Goal: Task Accomplishment & Management: Complete application form

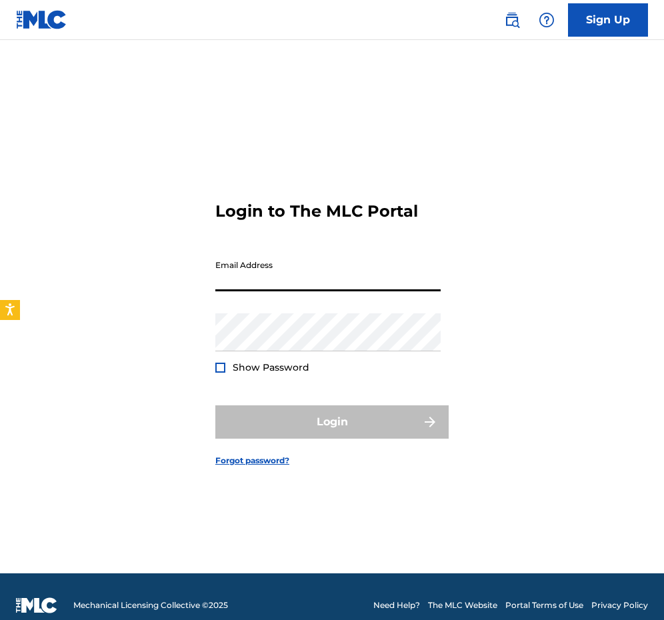
type input "[EMAIL_ADDRESS][DOMAIN_NAME]"
click at [332, 422] on button "Login" at bounding box center [331, 421] width 233 height 33
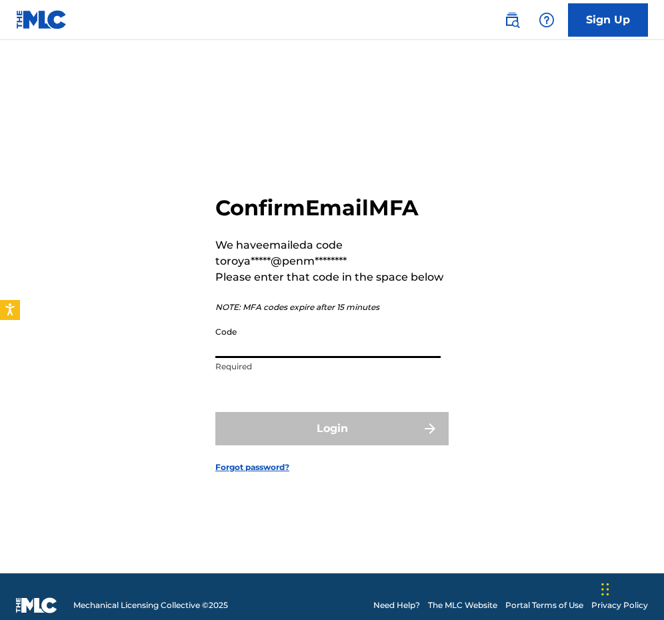
click at [311, 340] on input "Code" at bounding box center [327, 339] width 225 height 38
paste input "461987"
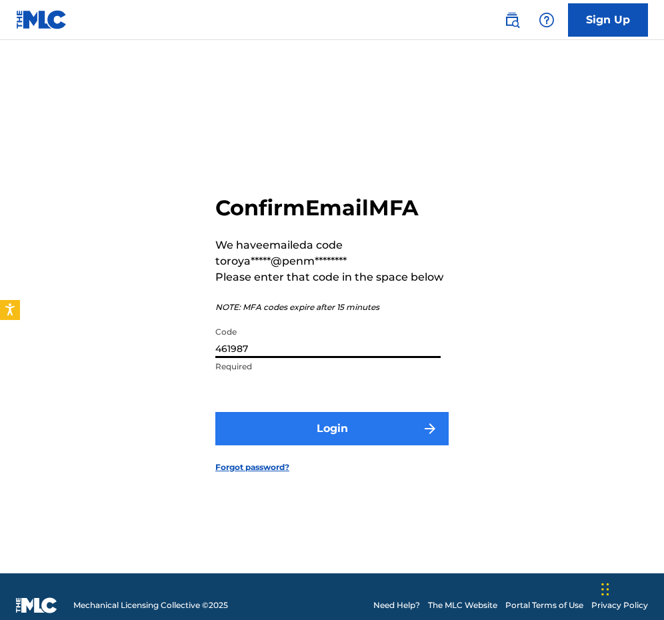
type input "461987"
click at [293, 432] on button "Login" at bounding box center [331, 428] width 233 height 33
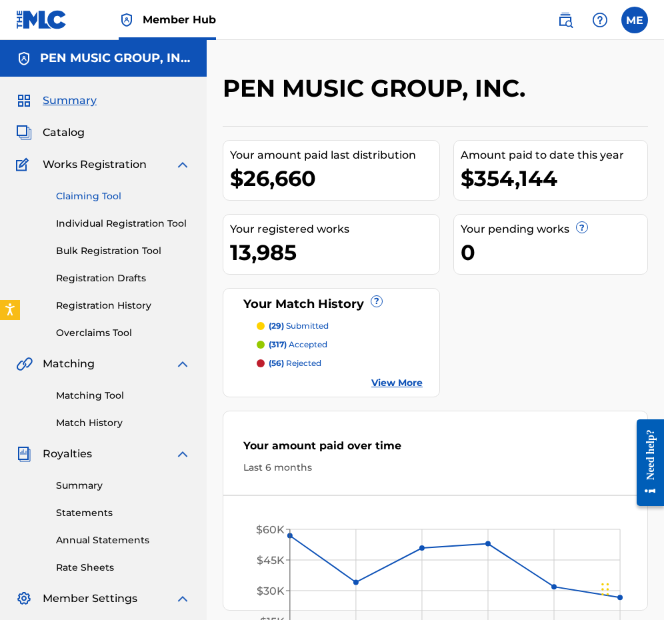
click at [101, 190] on link "Claiming Tool" at bounding box center [123, 196] width 135 height 14
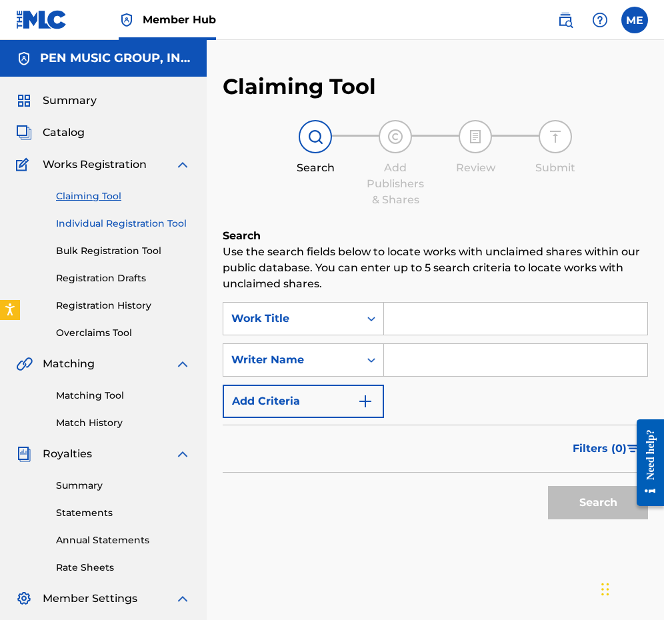
click at [103, 225] on link "Individual Registration Tool" at bounding box center [123, 224] width 135 height 14
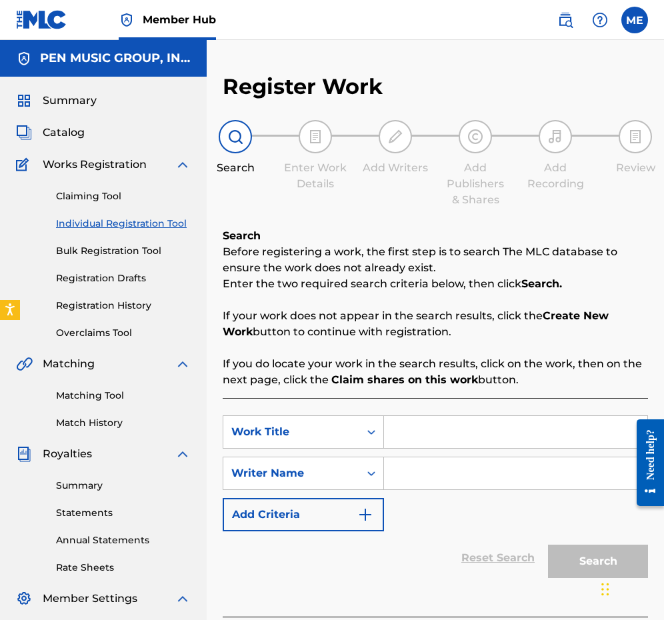
click at [415, 429] on input "Search Form" at bounding box center [515, 432] width 263 height 32
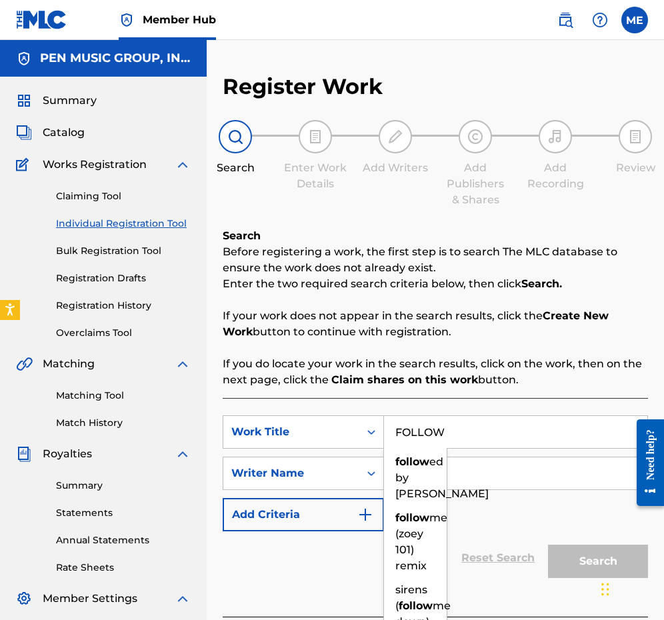
type input "FOLLOW"
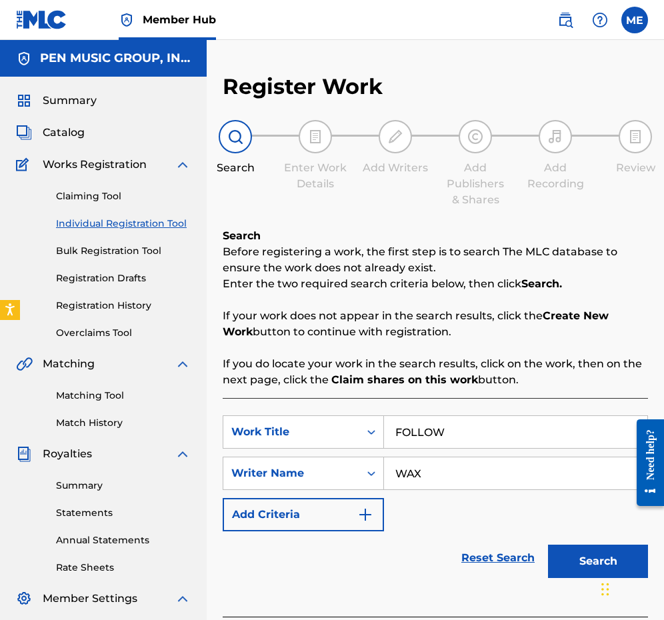
type input "WAX"
click at [598, 562] on button "Search" at bounding box center [598, 561] width 100 height 33
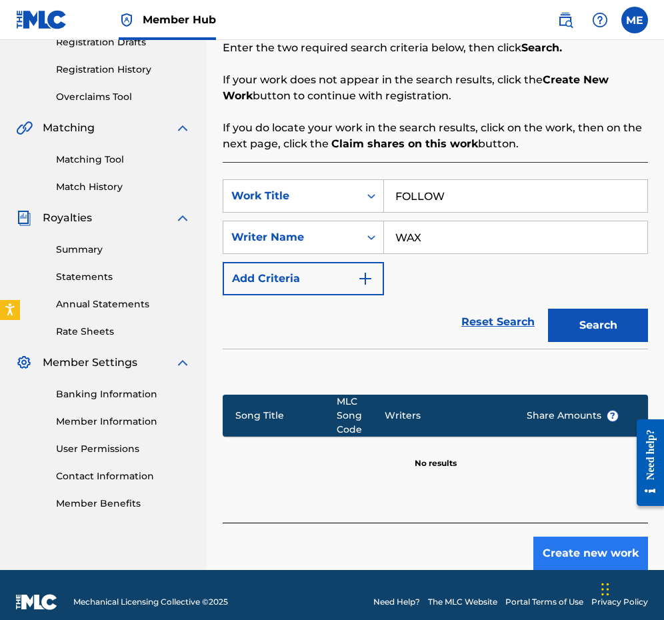
click at [592, 546] on button "Create new work" at bounding box center [591, 553] width 115 height 33
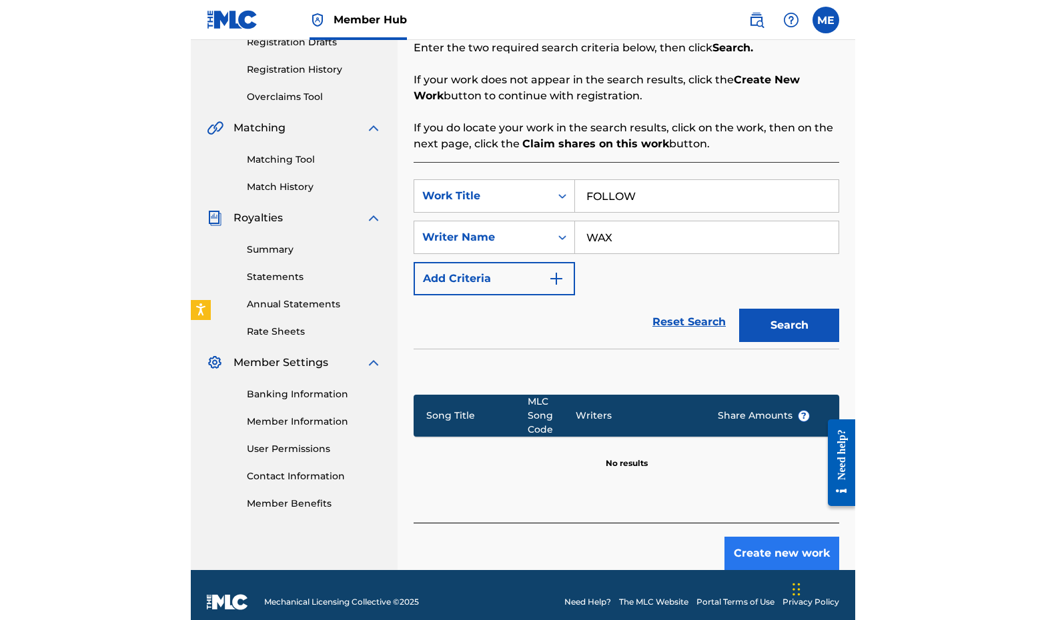
scroll to position [212, 0]
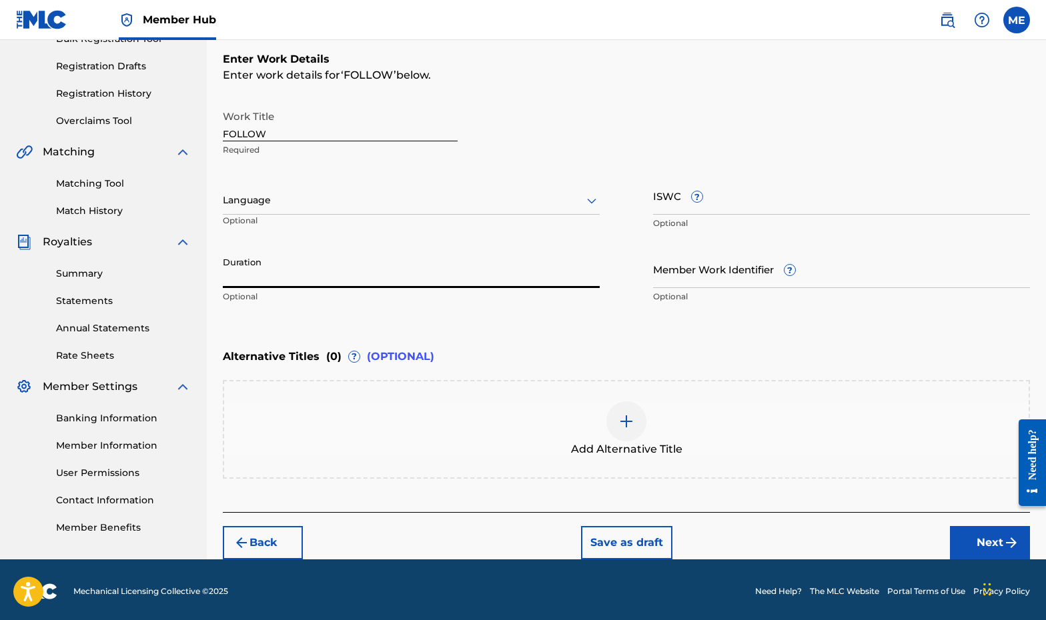
click at [332, 267] on input "Duration" at bounding box center [411, 269] width 377 height 38
click at [329, 290] on div "Duration Optional" at bounding box center [411, 280] width 377 height 60
click at [325, 281] on input "Duration" at bounding box center [411, 269] width 377 height 38
type input "03:41"
click at [664, 539] on button "Next" at bounding box center [990, 542] width 80 height 33
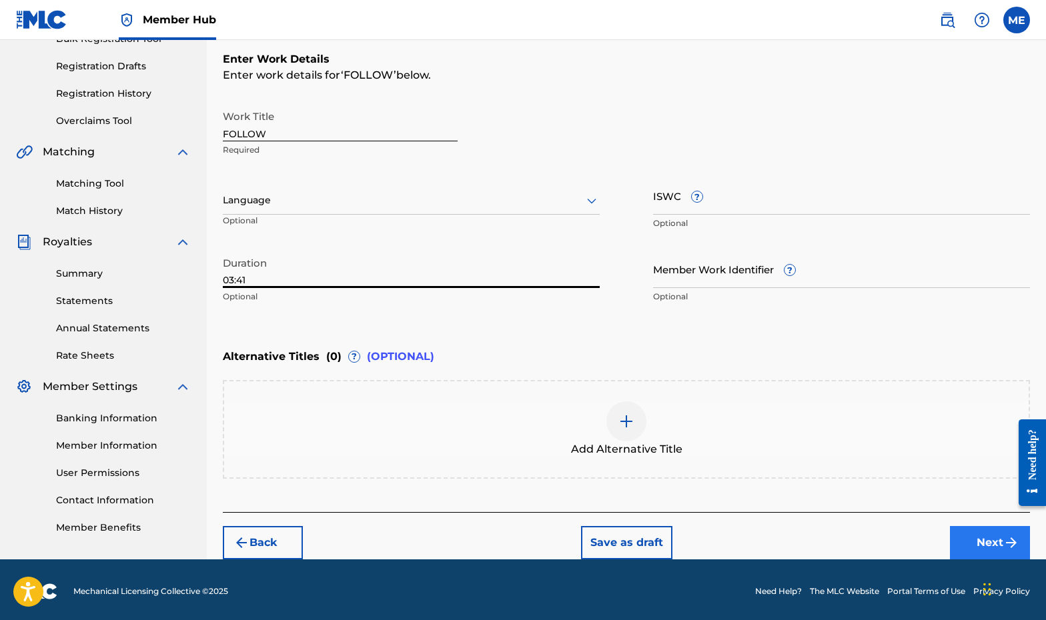
scroll to position [207, 0]
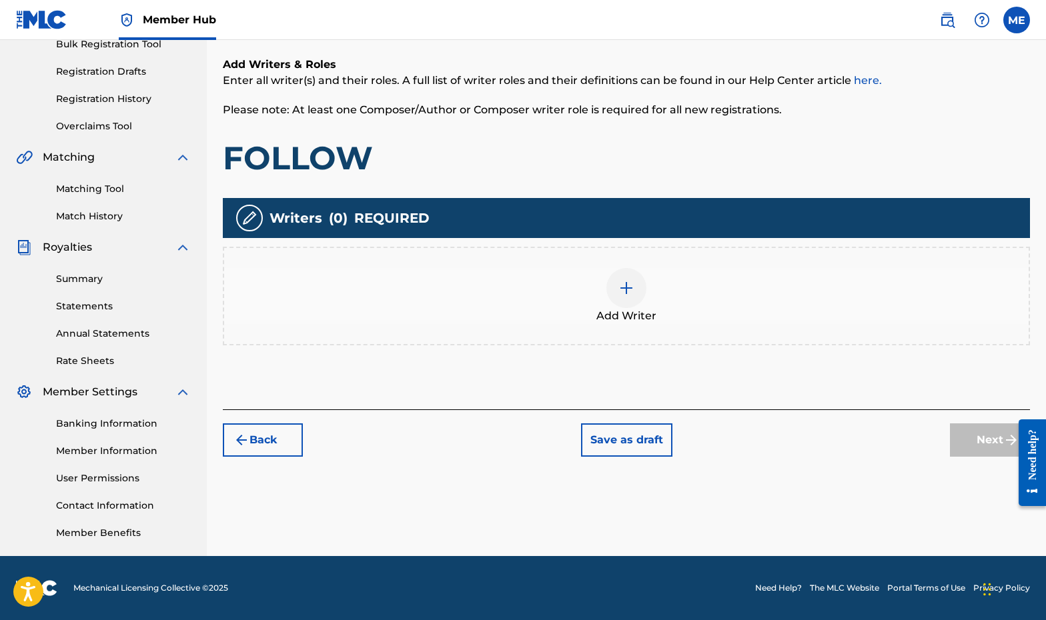
click at [588, 305] on div "Add Writer" at bounding box center [626, 296] width 804 height 56
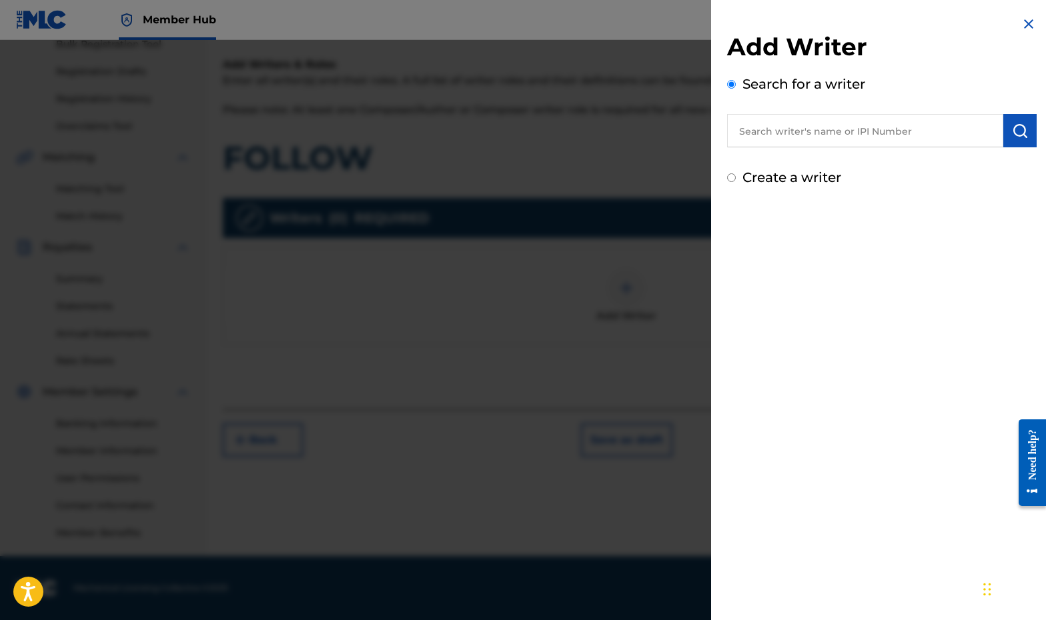
click at [664, 149] on div "Add Writer Search for a writer Create a writer" at bounding box center [881, 109] width 309 height 155
click at [664, 141] on input "text" at bounding box center [865, 130] width 276 height 33
paste input "00523732861"
type input "00523732861"
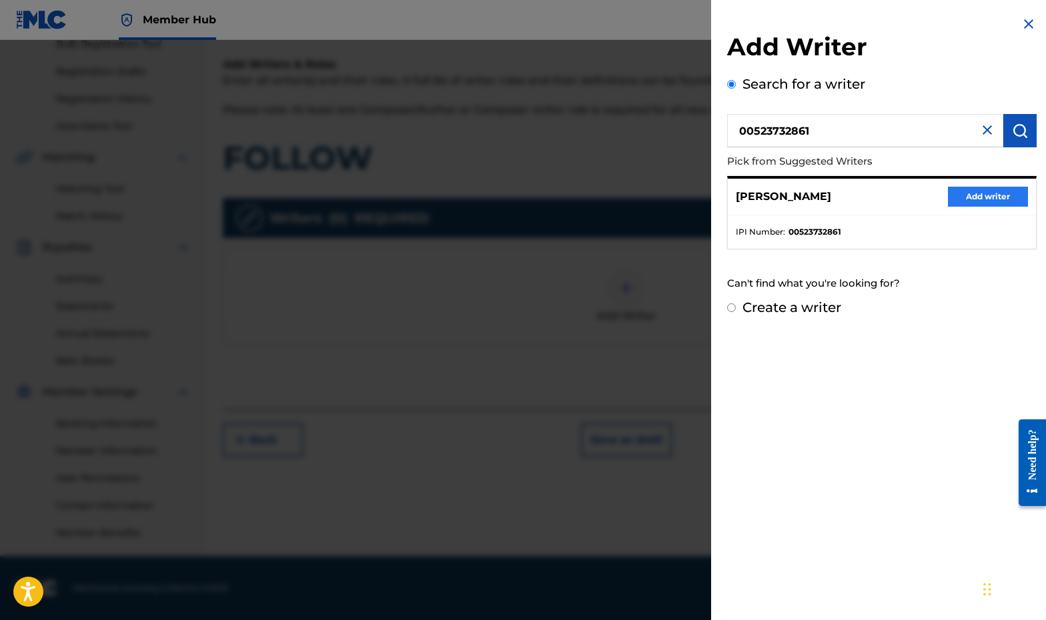
click at [664, 199] on button "Add writer" at bounding box center [988, 197] width 80 height 20
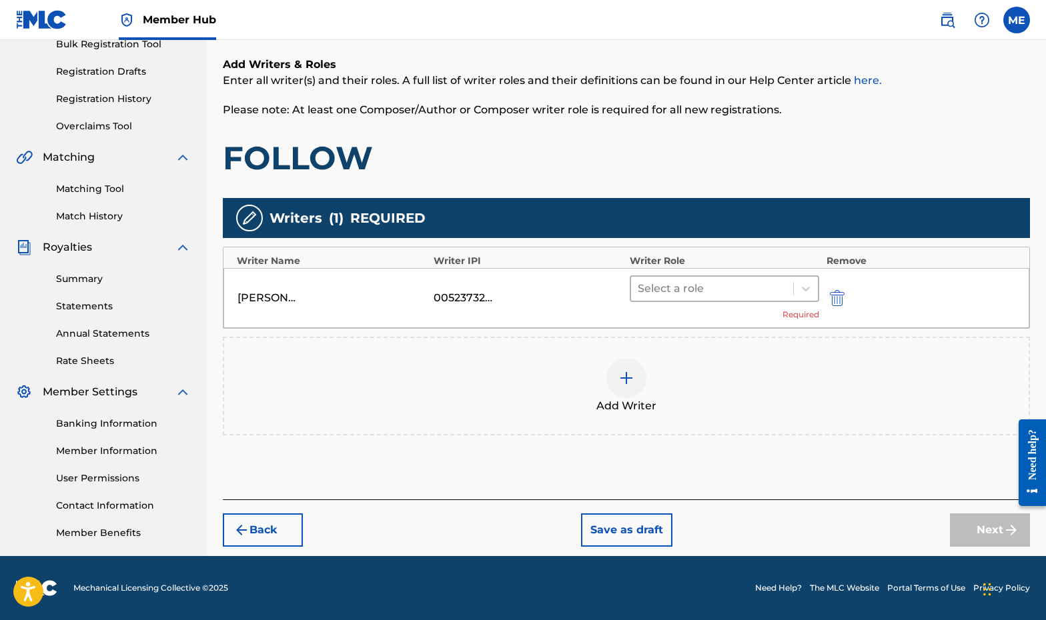
click at [664, 293] on div at bounding box center [712, 288] width 149 height 19
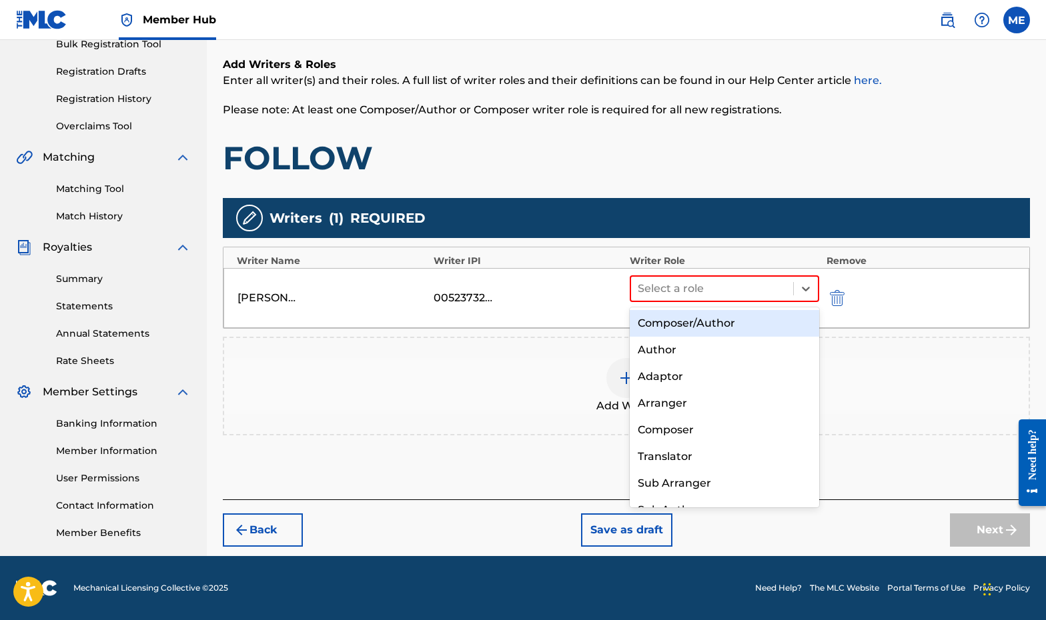
click at [664, 323] on div "Composer/Author" at bounding box center [724, 323] width 189 height 27
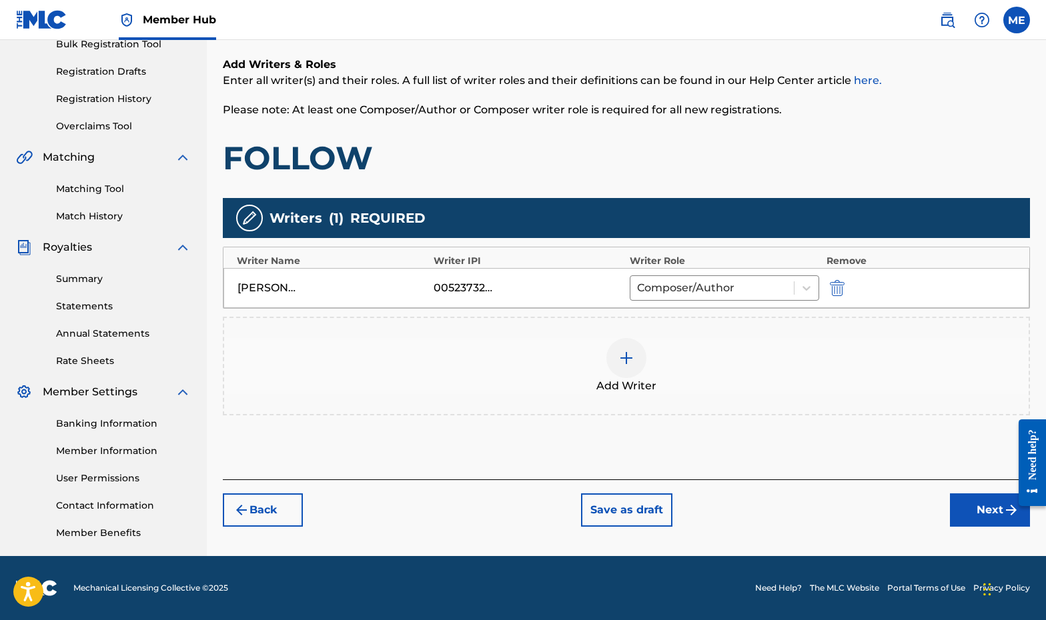
click at [606, 374] on div "Add Writer" at bounding box center [626, 366] width 804 height 56
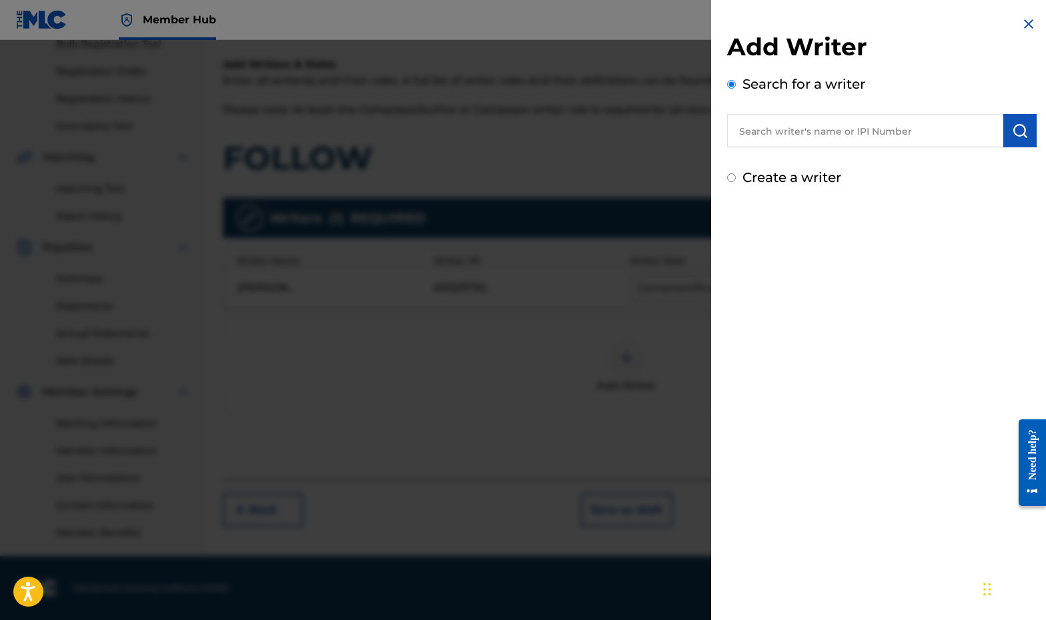
click at [664, 119] on input "text" at bounding box center [865, 130] width 276 height 33
paste input "00779721686"
type input "00779721686"
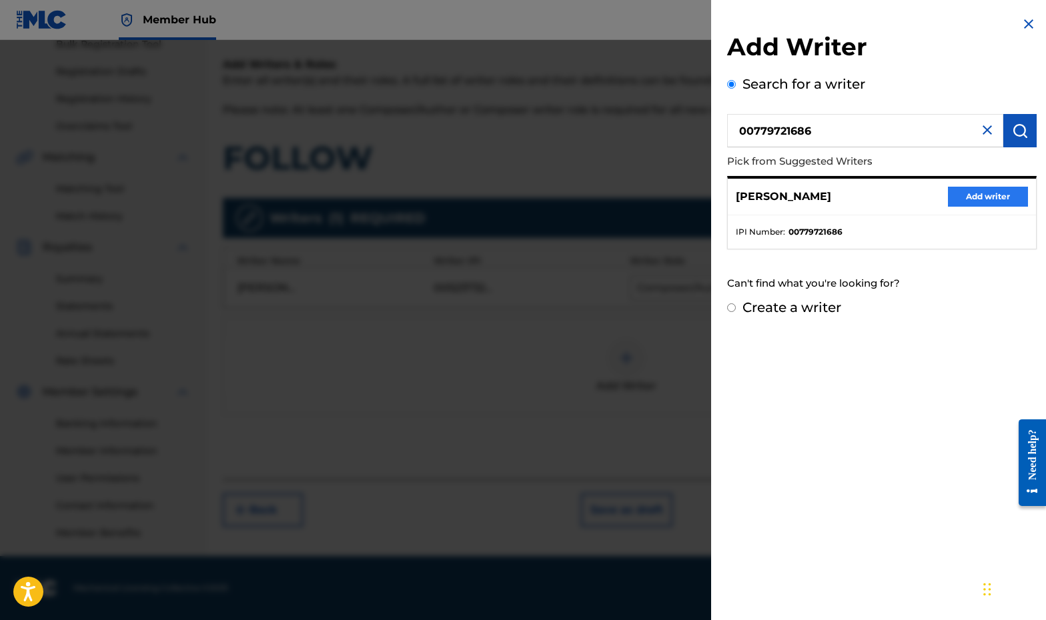
click at [664, 200] on button "Add writer" at bounding box center [988, 197] width 80 height 20
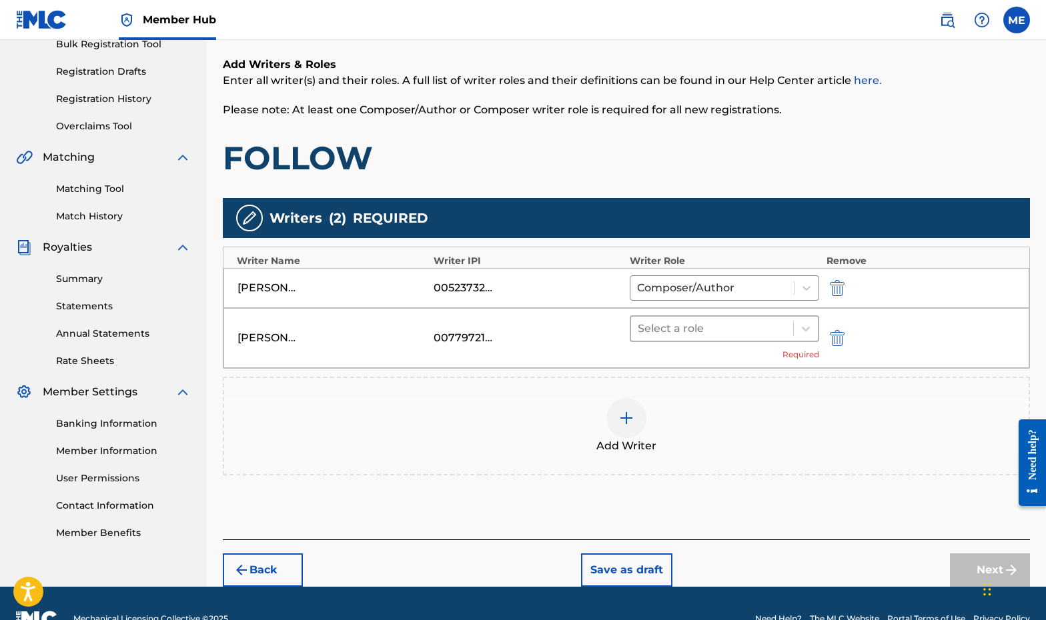
click at [664, 326] on div at bounding box center [712, 328] width 149 height 19
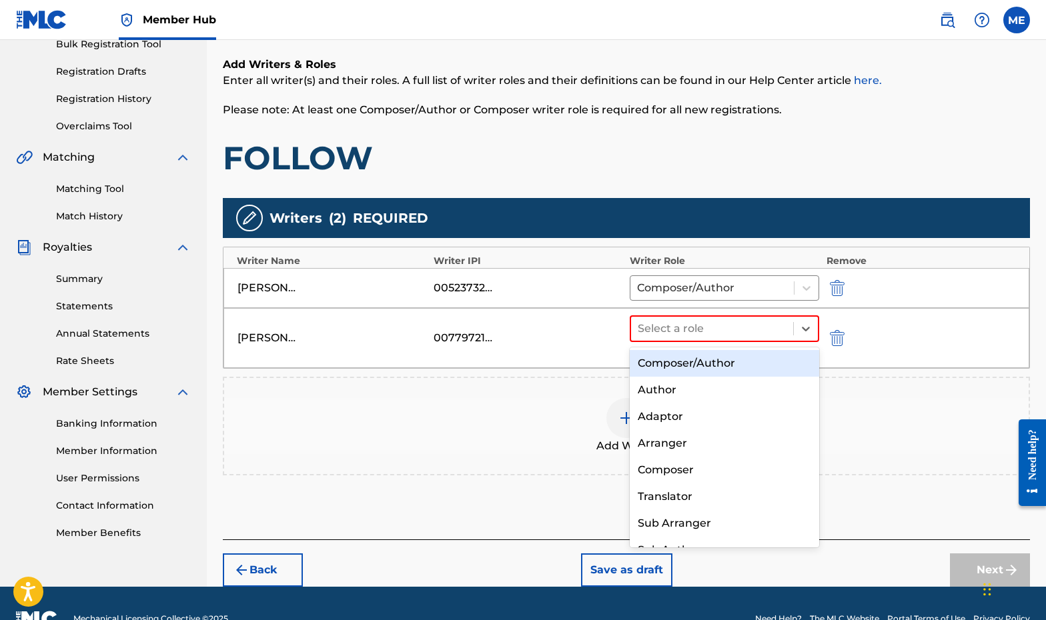
click at [664, 367] on div "Composer/Author" at bounding box center [724, 363] width 189 height 27
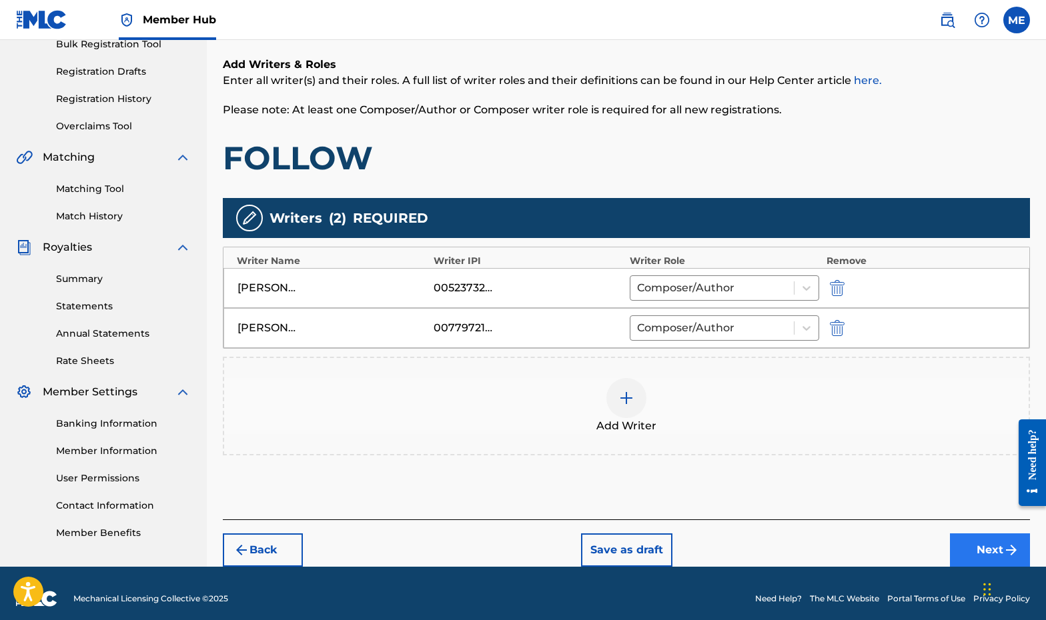
click at [664, 548] on button "Next" at bounding box center [990, 550] width 80 height 33
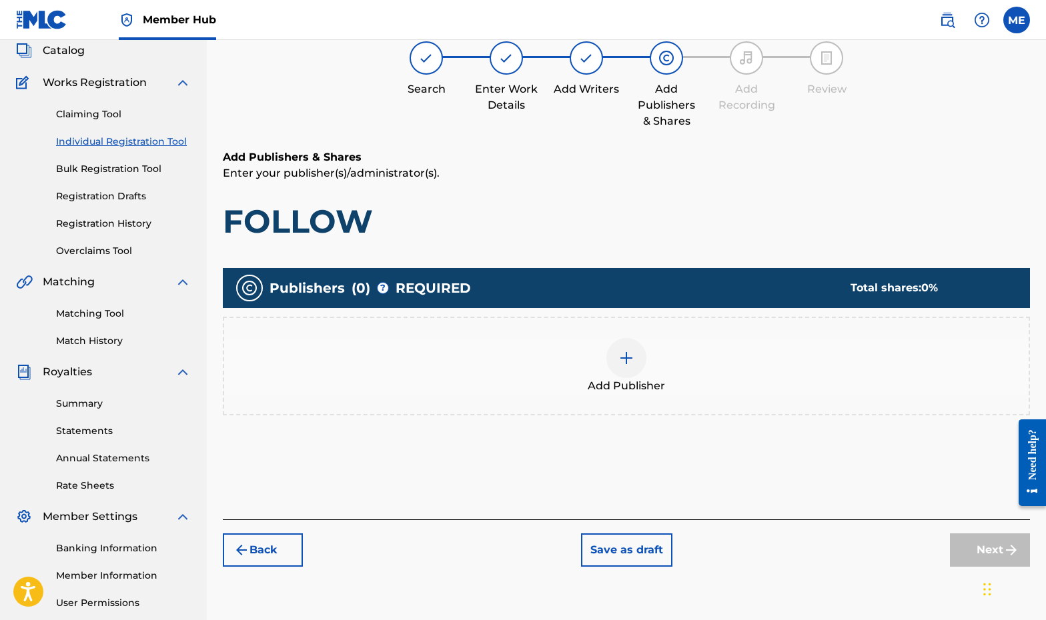
scroll to position [60, 0]
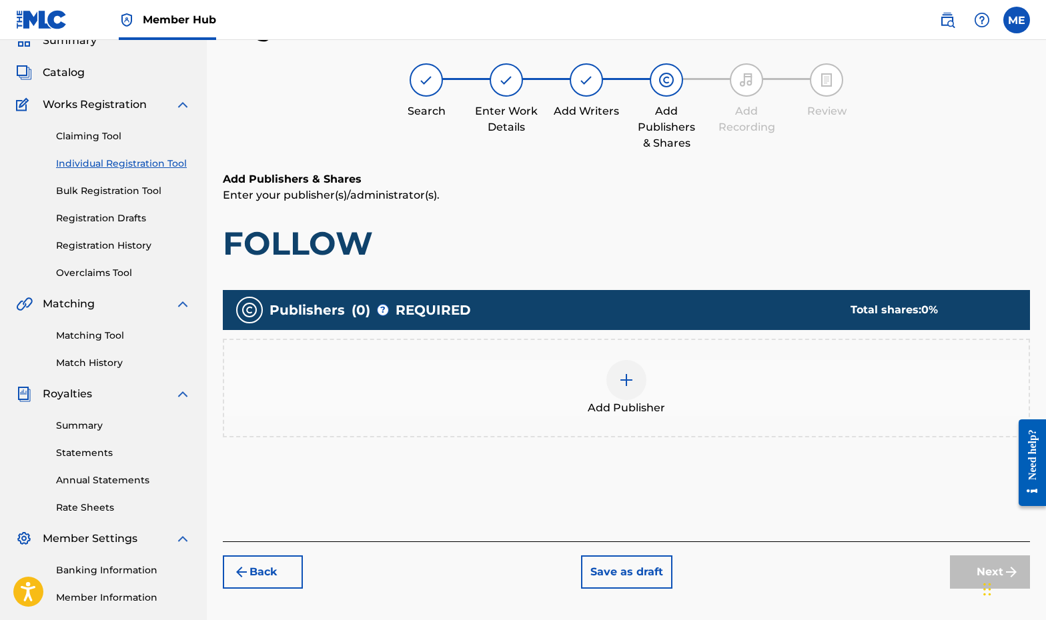
click at [551, 383] on div "Add Publisher" at bounding box center [626, 388] width 804 height 56
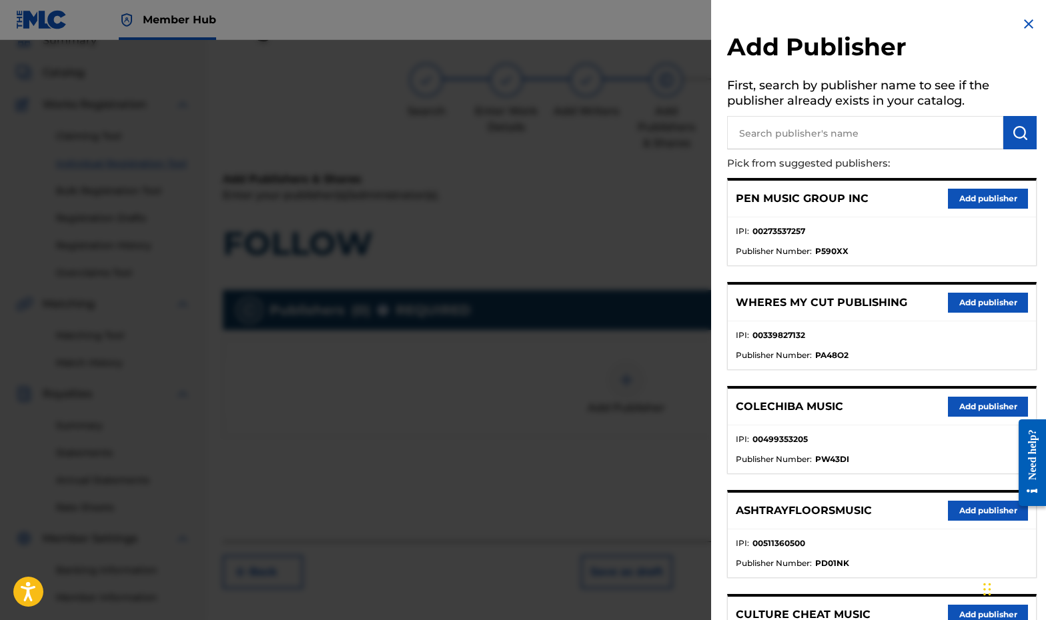
click at [664, 114] on h5 "First, search by publisher name to see if the publisher already exists in your …" at bounding box center [881, 95] width 309 height 42
click at [664, 122] on input "text" at bounding box center [865, 132] width 276 height 33
type input "PENSiVE"
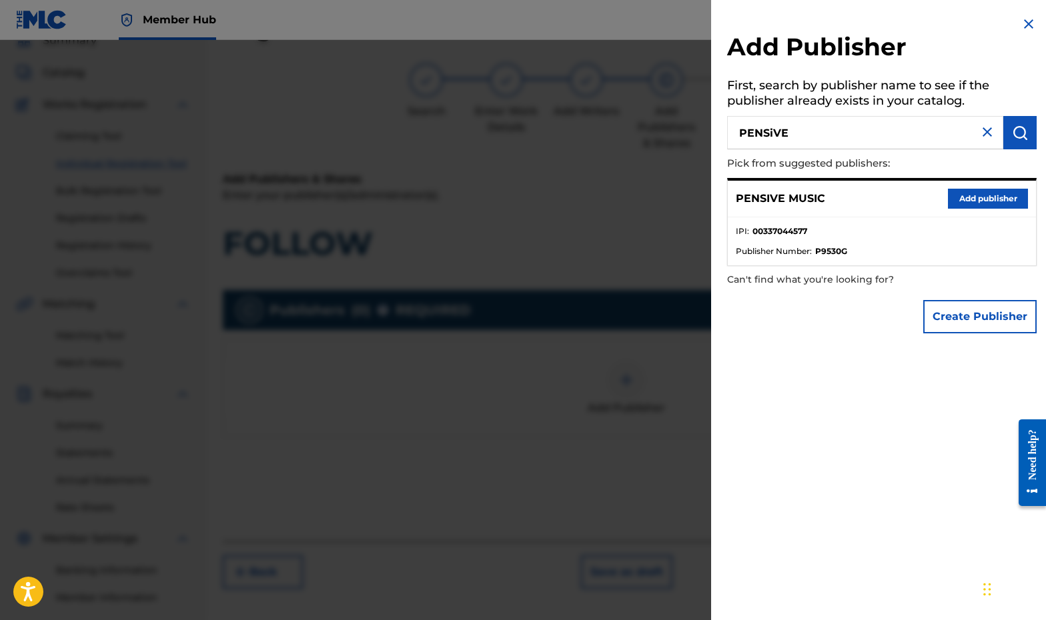
click at [664, 209] on div "PENSIVE MUSIC Add publisher" at bounding box center [882, 199] width 308 height 37
click at [664, 201] on button "Add publisher" at bounding box center [988, 199] width 80 height 20
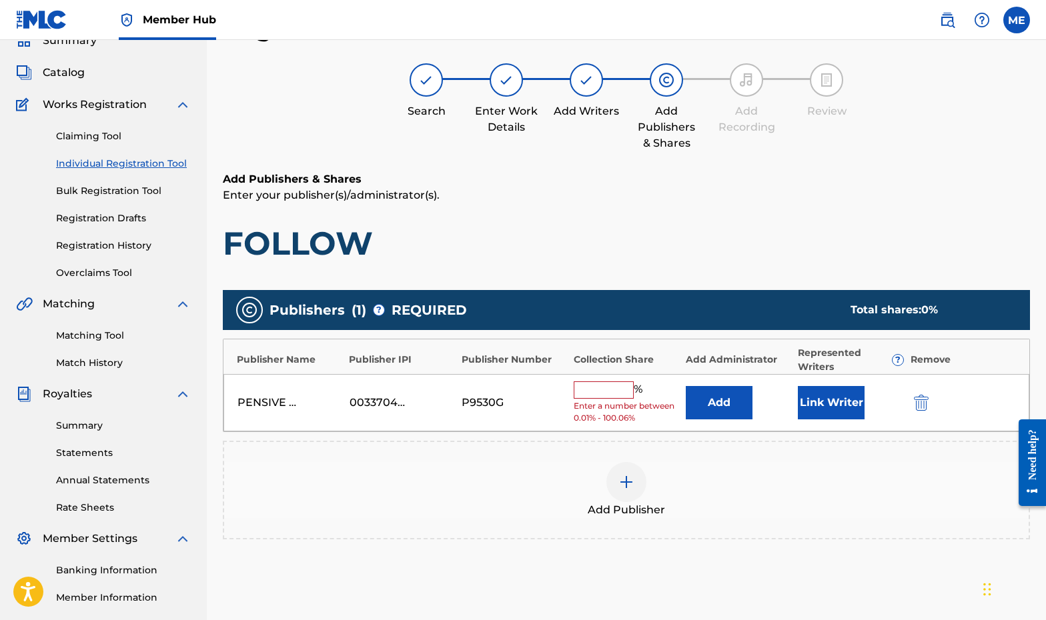
click at [608, 388] on input "text" at bounding box center [604, 389] width 60 height 17
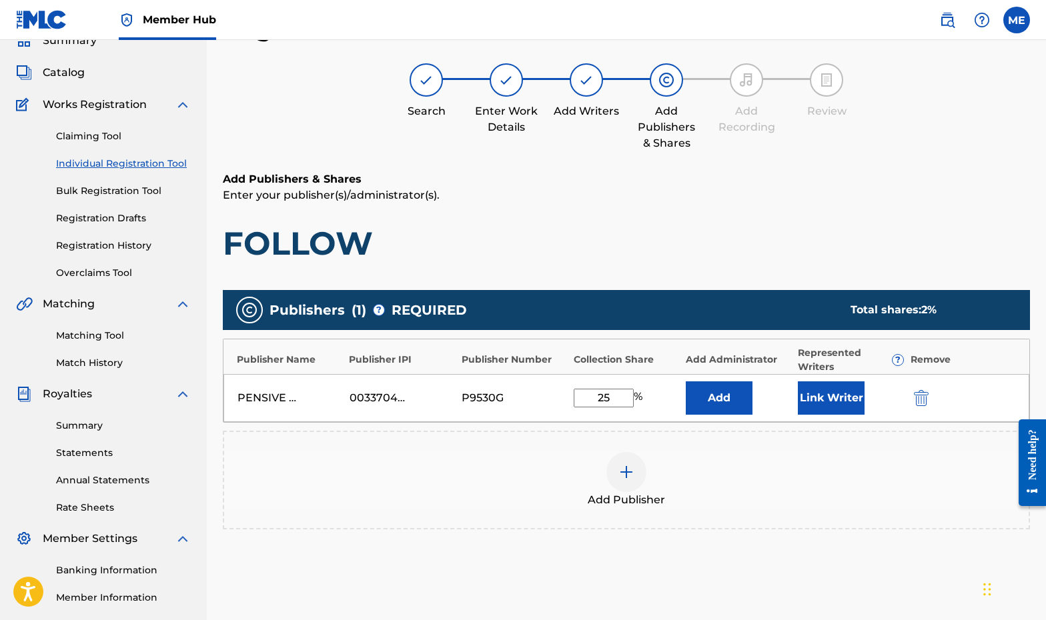
type input "25"
click at [664, 403] on button "Link Writer" at bounding box center [831, 397] width 67 height 33
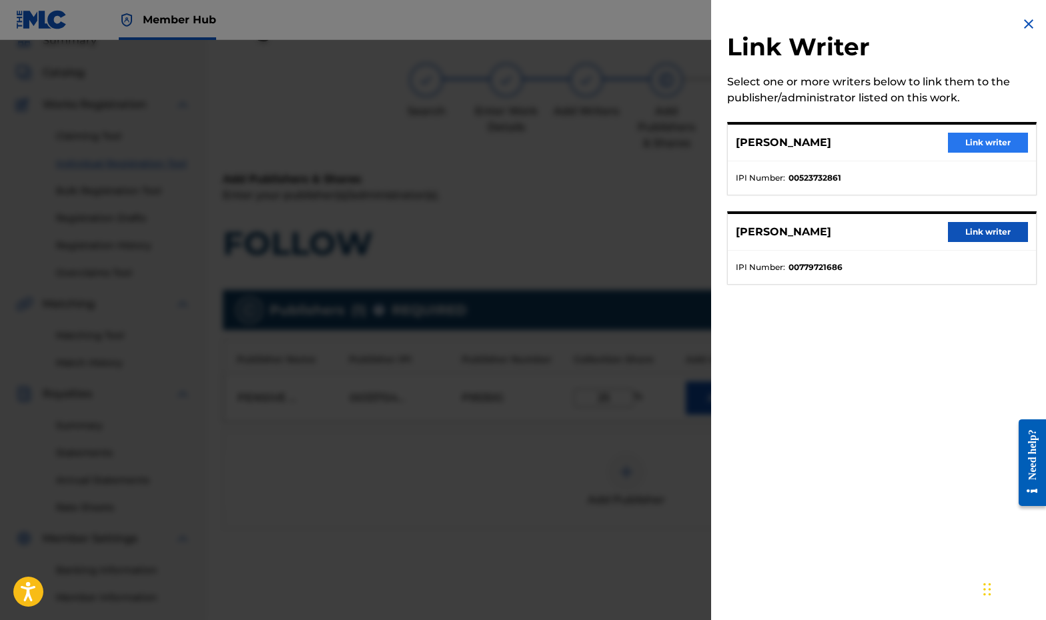
click at [664, 142] on button "Link writer" at bounding box center [988, 143] width 80 height 20
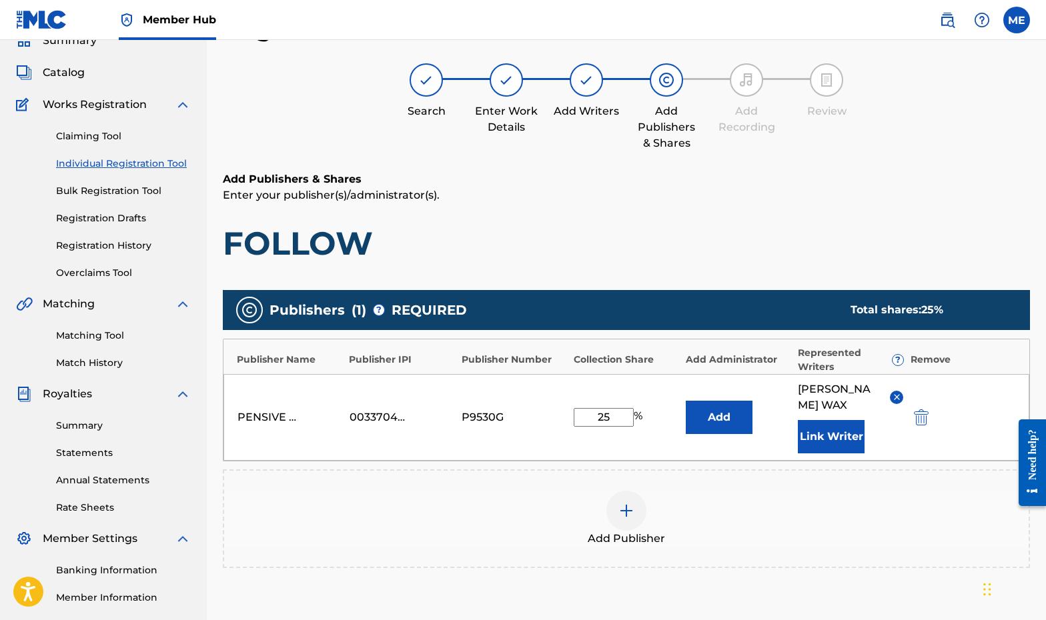
click at [586, 510] on div "Add Publisher" at bounding box center [626, 519] width 804 height 56
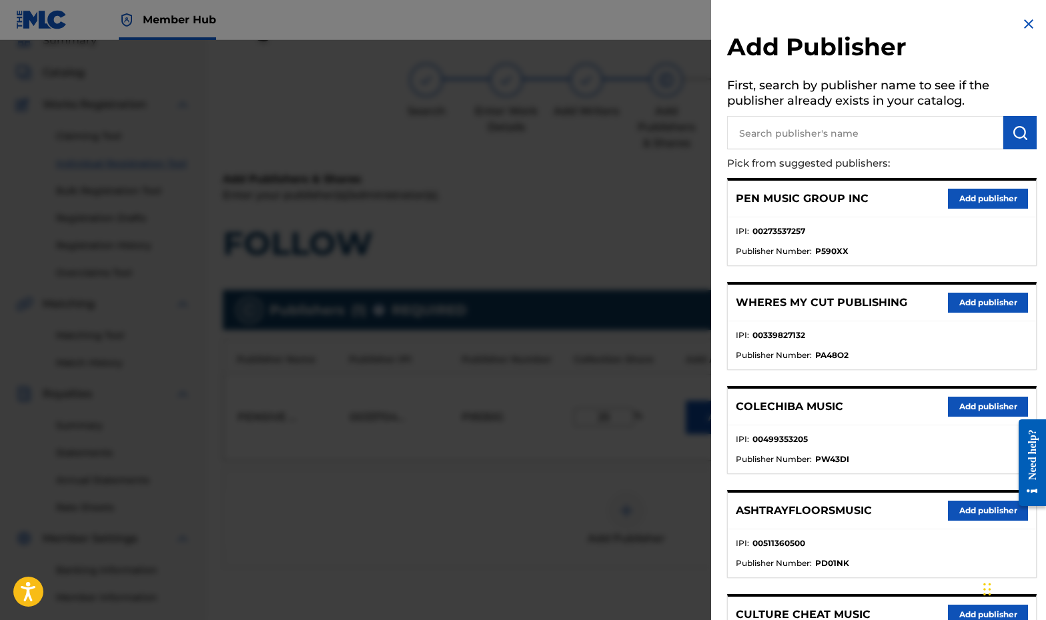
click at [664, 135] on input "text" at bounding box center [865, 132] width 276 height 33
type input "PENnAME"
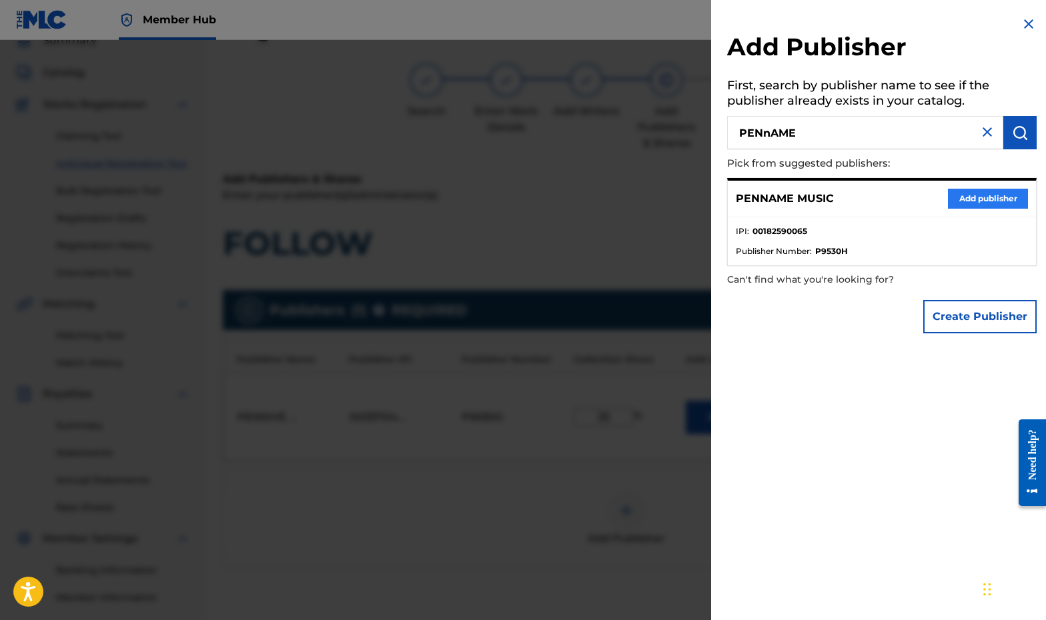
click at [664, 203] on button "Add publisher" at bounding box center [988, 199] width 80 height 20
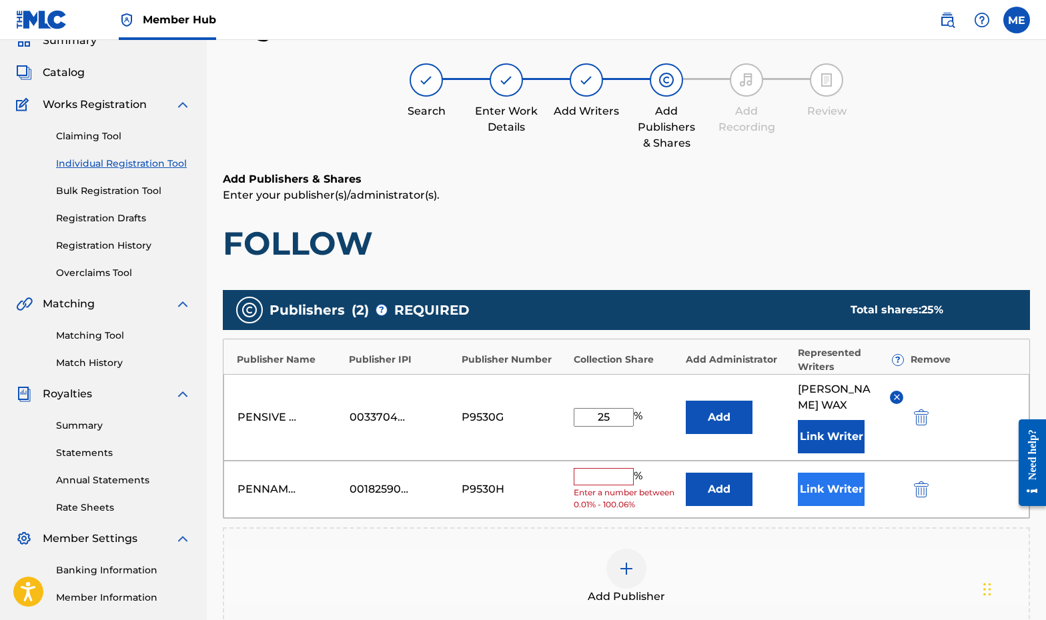
click at [664, 493] on button "Link Writer" at bounding box center [831, 489] width 67 height 33
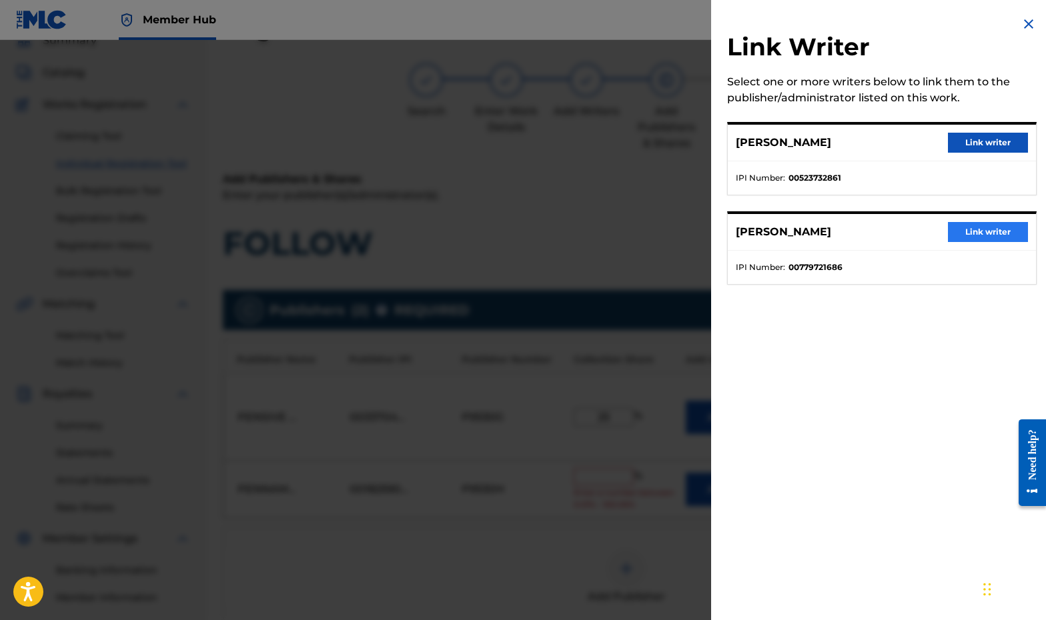
click at [664, 236] on button "Link writer" at bounding box center [988, 232] width 80 height 20
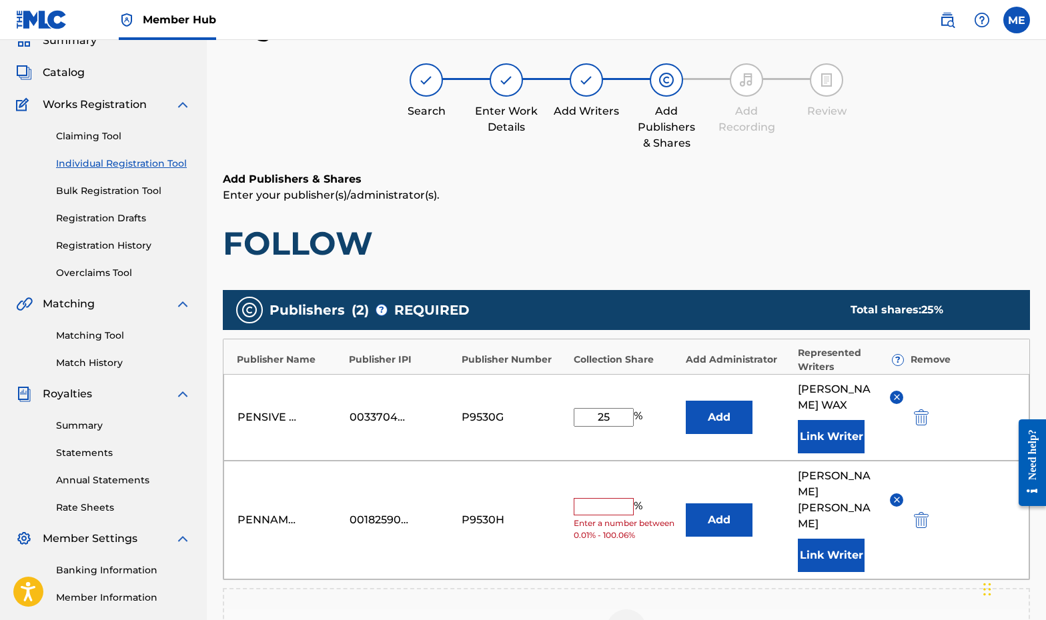
click at [600, 479] on div "PENNAME MUSIC 00182590065 P9530H % Enter a number between 0.01% - 100.06% Add J…" at bounding box center [626, 520] width 806 height 119
click at [599, 498] on input "text" at bounding box center [604, 506] width 60 height 17
type input "25"
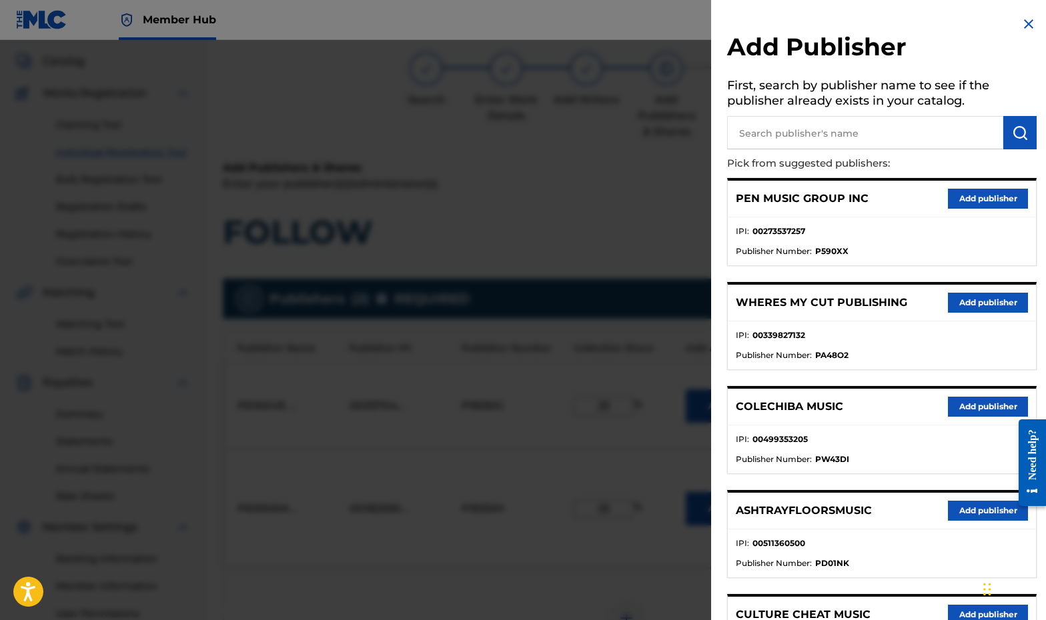
scroll to position [73, 0]
click at [664, 110] on h5 "First, search by publisher name to see if the publisher already exists in your …" at bounding box center [881, 95] width 309 height 42
click at [664, 125] on input "text" at bounding box center [865, 132] width 276 height 33
paste input "00554775613"
type input "00554775613"
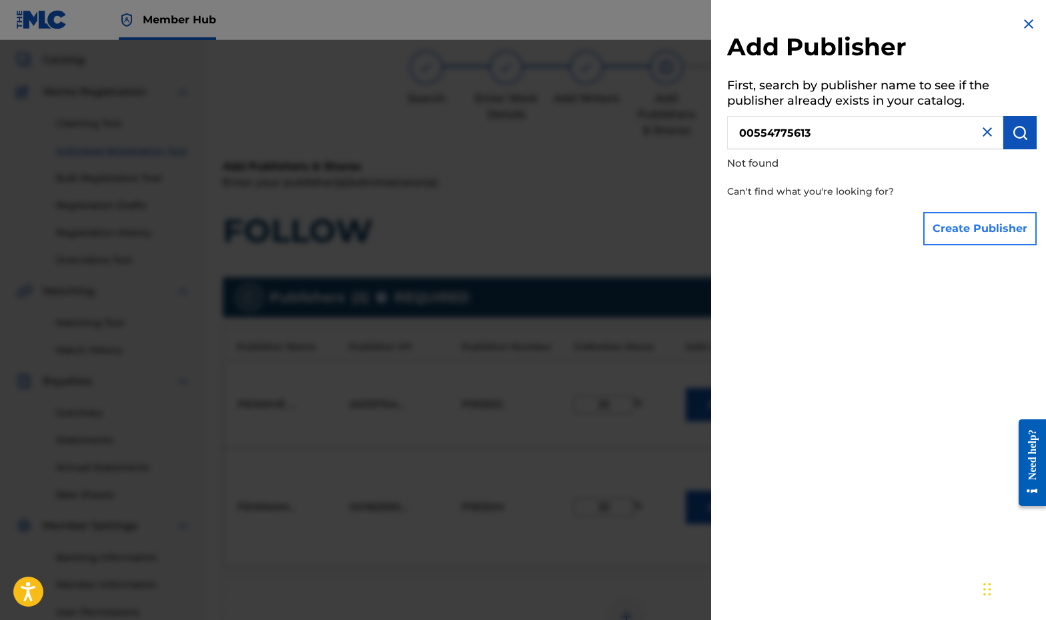
click at [664, 230] on button "Create Publisher" at bounding box center [979, 228] width 113 height 33
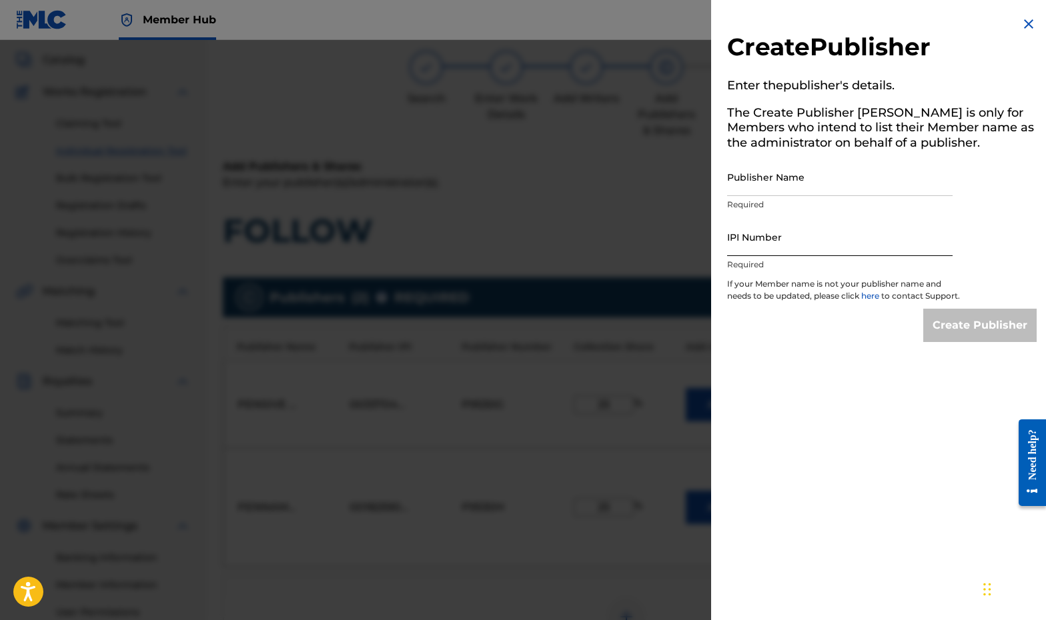
click at [664, 240] on input "IPI Number" at bounding box center [839, 237] width 225 height 38
paste input "00554775613"
type input "00554775613"
click at [664, 174] on input "Publisher Name" at bounding box center [839, 177] width 225 height 38
paste input "LAST GREAT SONG PUBLISHING"
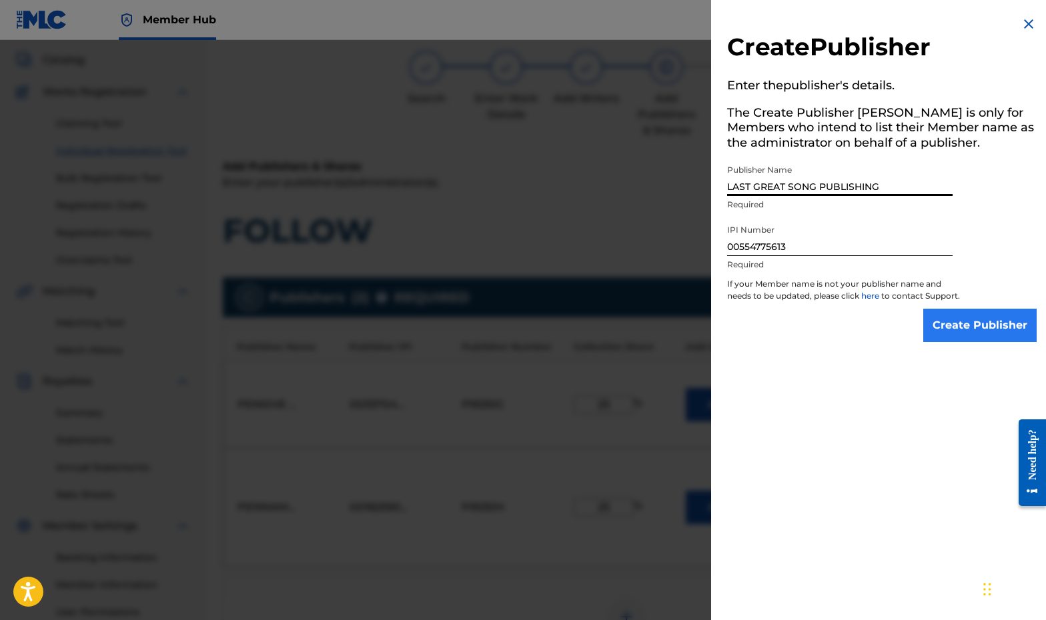
type input "LAST GREAT SONG PUBLISHING"
click at [664, 322] on input "Create Publisher" at bounding box center [979, 325] width 113 height 33
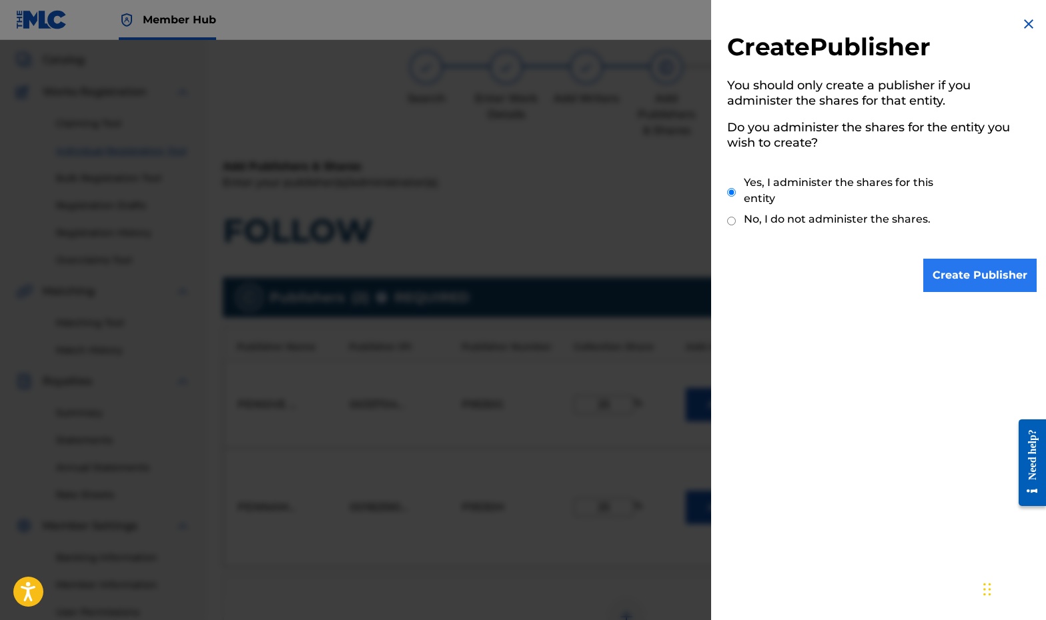
click at [664, 280] on input "Create Publisher" at bounding box center [979, 275] width 113 height 33
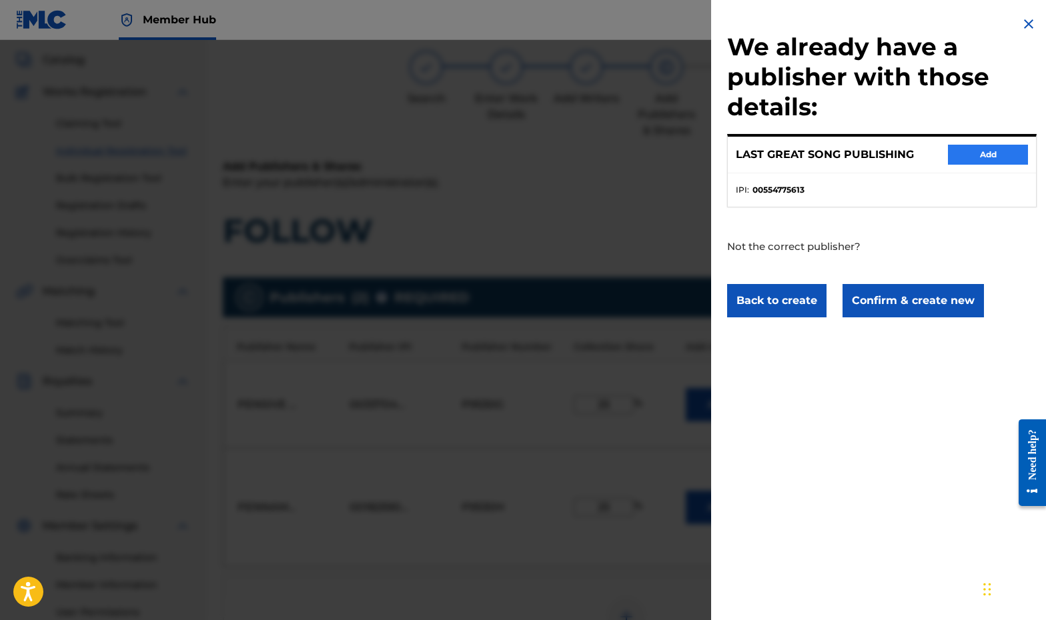
click at [664, 153] on button "Add" at bounding box center [988, 155] width 80 height 20
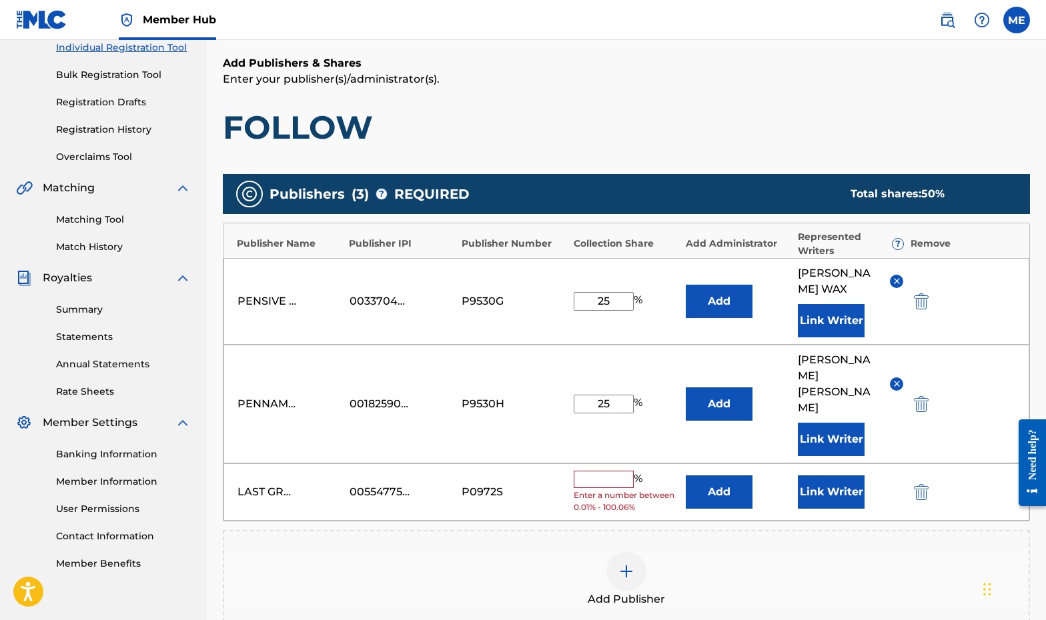
scroll to position [222, 0]
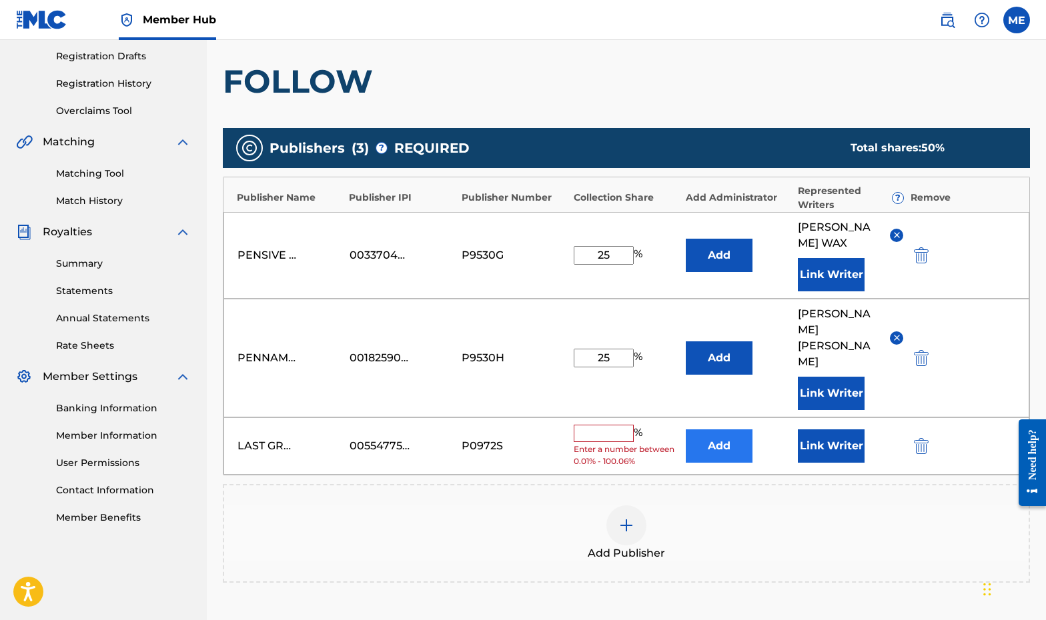
click at [664, 429] on button "Add" at bounding box center [719, 445] width 67 height 33
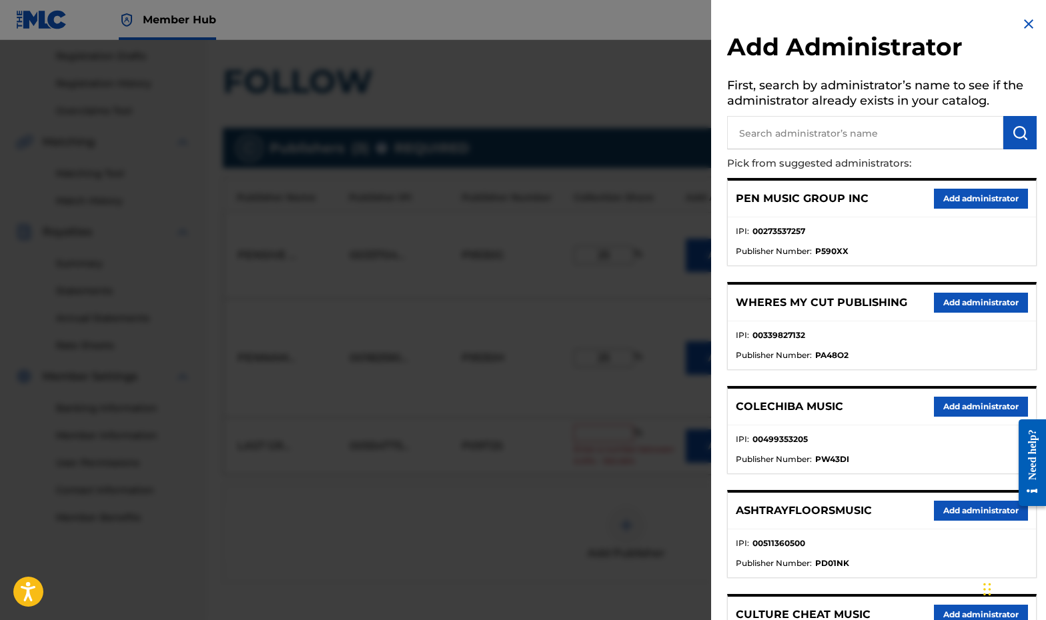
click at [664, 104] on h5 "First, search by administrator’s name to see if the administrator already exist…" at bounding box center [881, 95] width 309 height 42
click at [664, 127] on input "text" at bounding box center [865, 132] width 276 height 33
type input "PENSIVE"
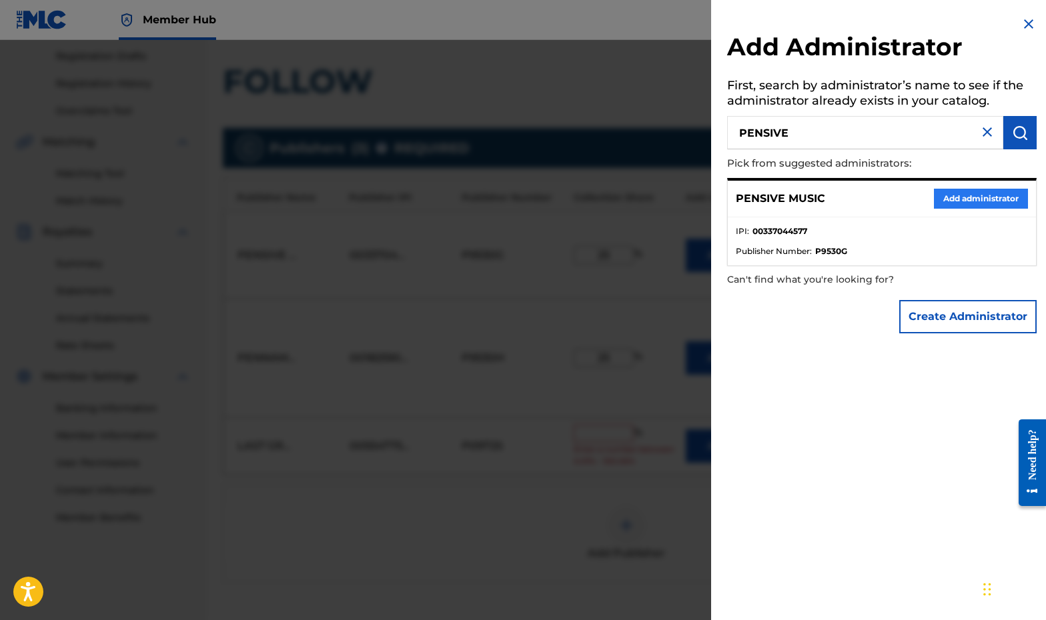
click at [664, 194] on button "Add administrator" at bounding box center [981, 199] width 94 height 20
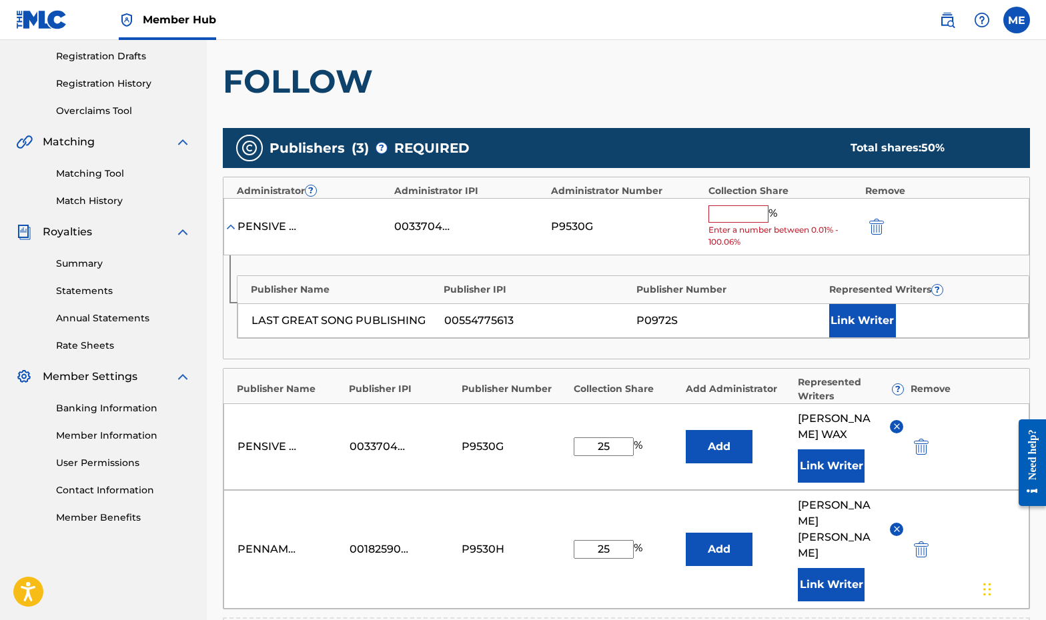
click at [664, 215] on input "text" at bounding box center [738, 213] width 60 height 17
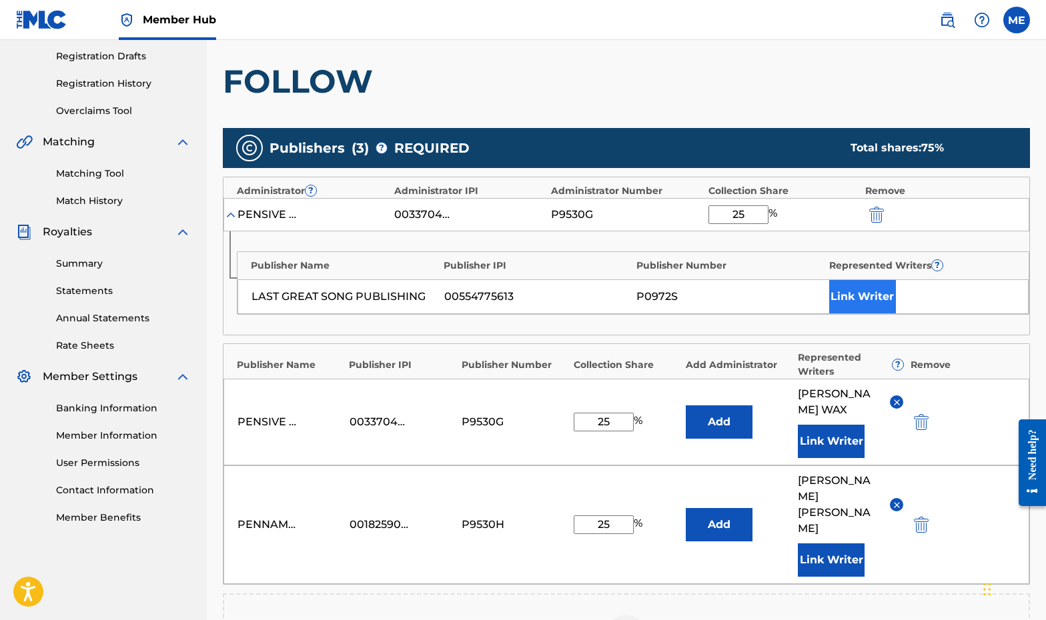
type input "25"
click at [664, 295] on button "Link Writer" at bounding box center [862, 296] width 67 height 33
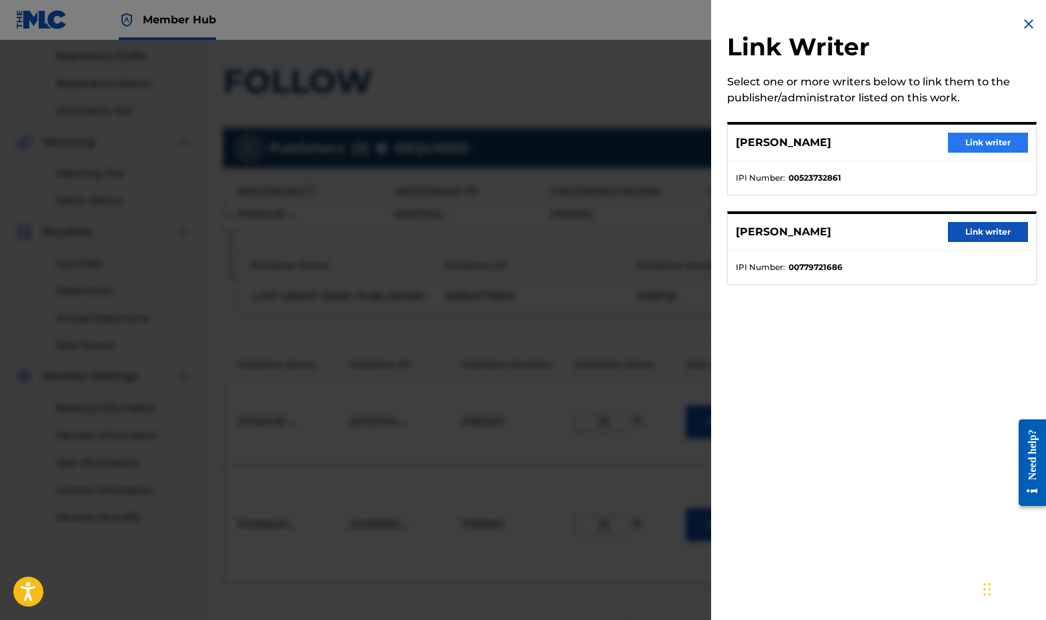
click at [664, 142] on button "Link writer" at bounding box center [988, 143] width 80 height 20
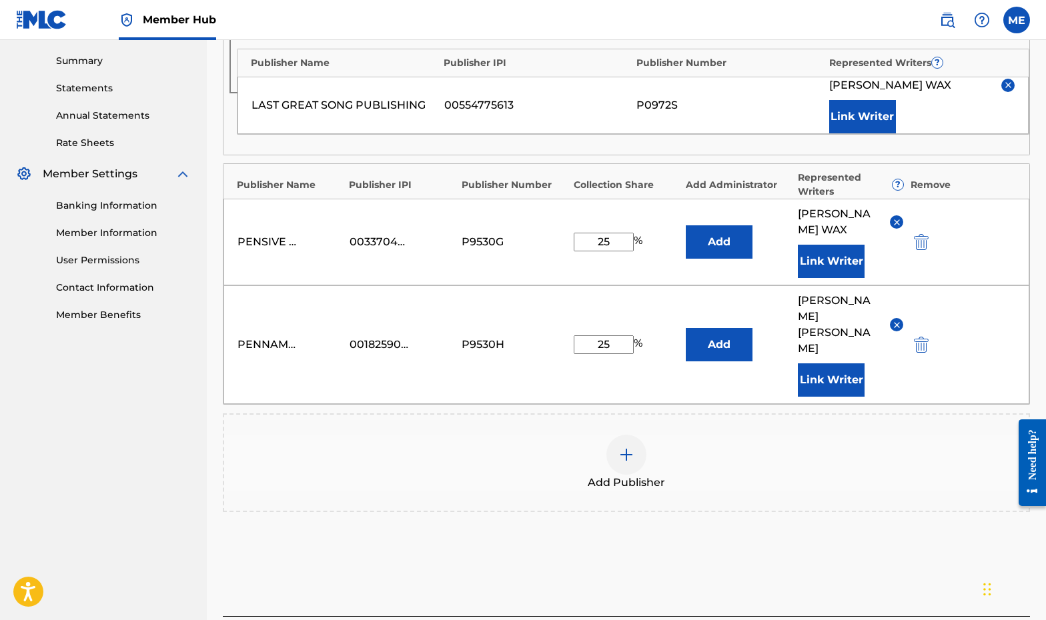
scroll to position [466, 0]
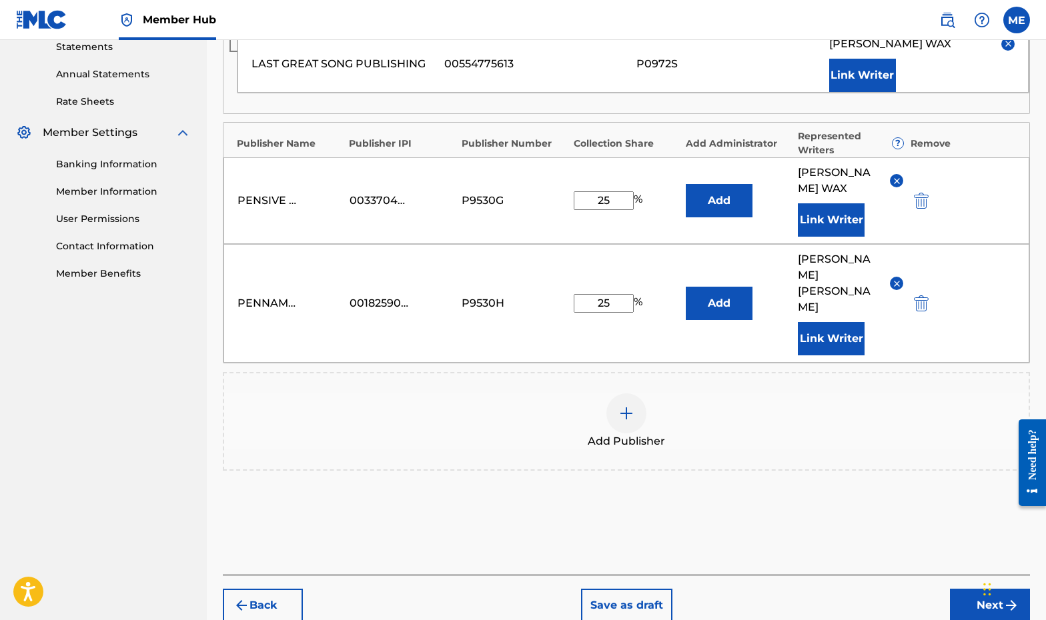
click at [664, 393] on div "Add Publisher" at bounding box center [626, 421] width 804 height 56
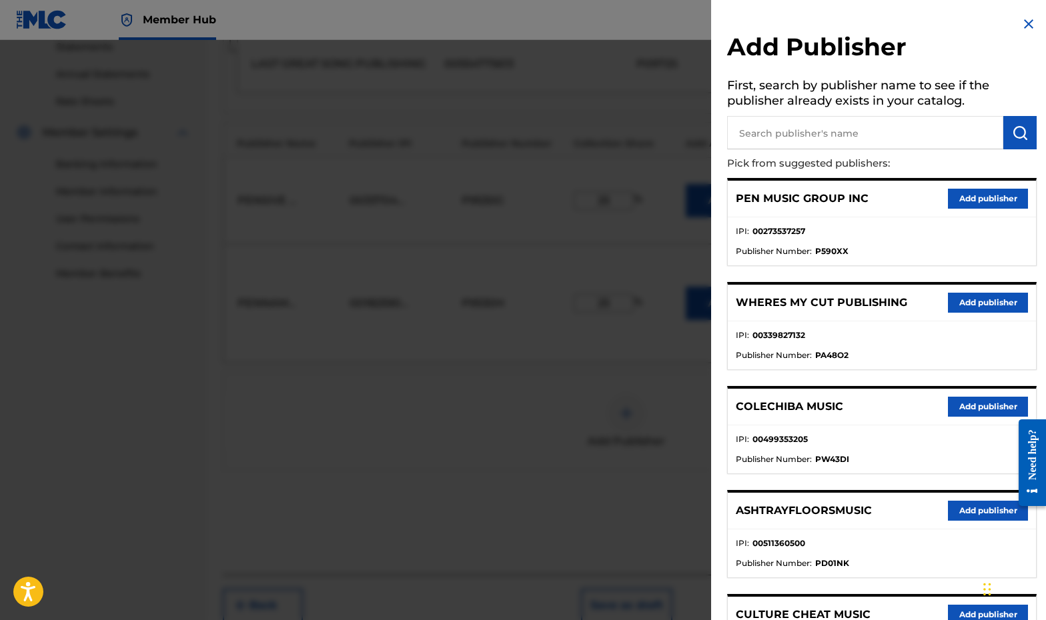
click at [664, 133] on input "text" at bounding box center [865, 132] width 276 height 33
paste input "00892688960"
type input "00892688960"
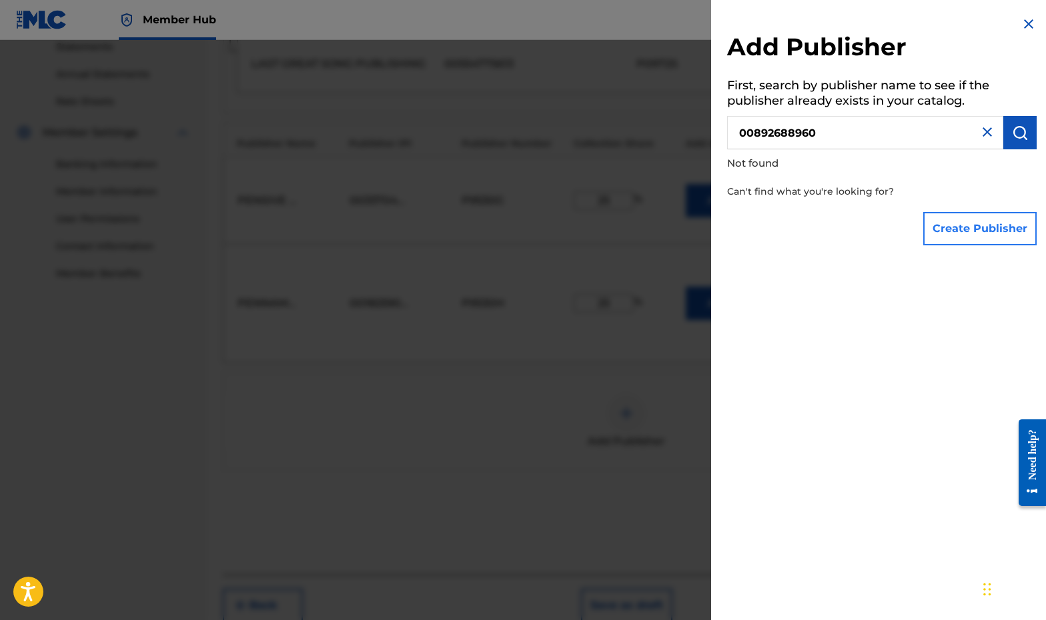
click at [664, 219] on button "Create Publisher" at bounding box center [979, 228] width 113 height 33
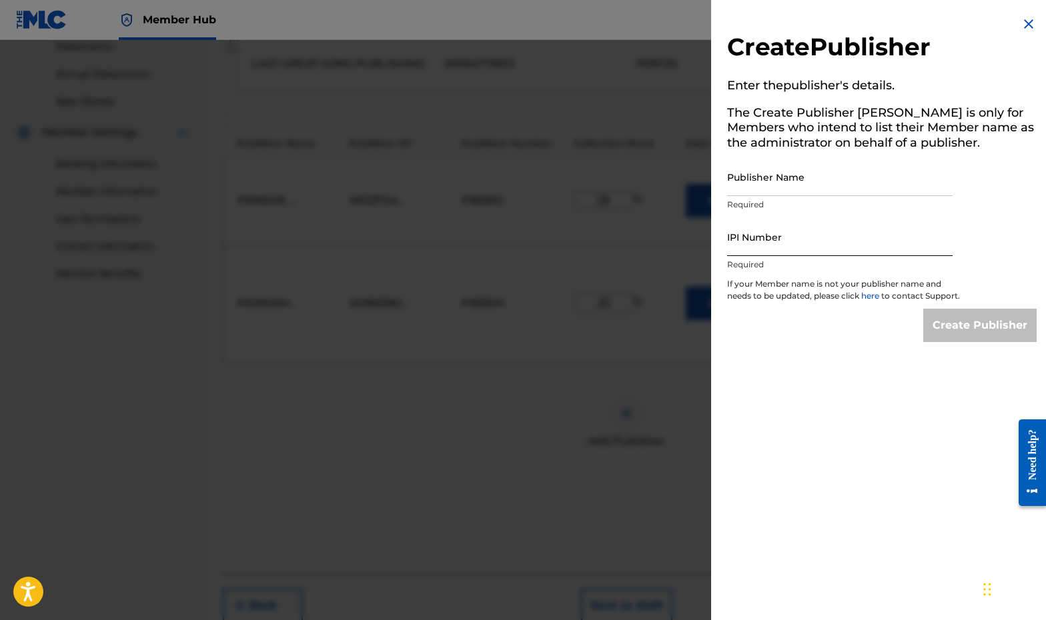
click at [664, 240] on input "IPI Number" at bounding box center [839, 237] width 225 height 38
paste input "00892688960"
type input "00892688960"
click at [664, 188] on input "Publisher Name" at bounding box center [839, 177] width 225 height 38
paste input "SOCKS AND SLIDERS SONGS"
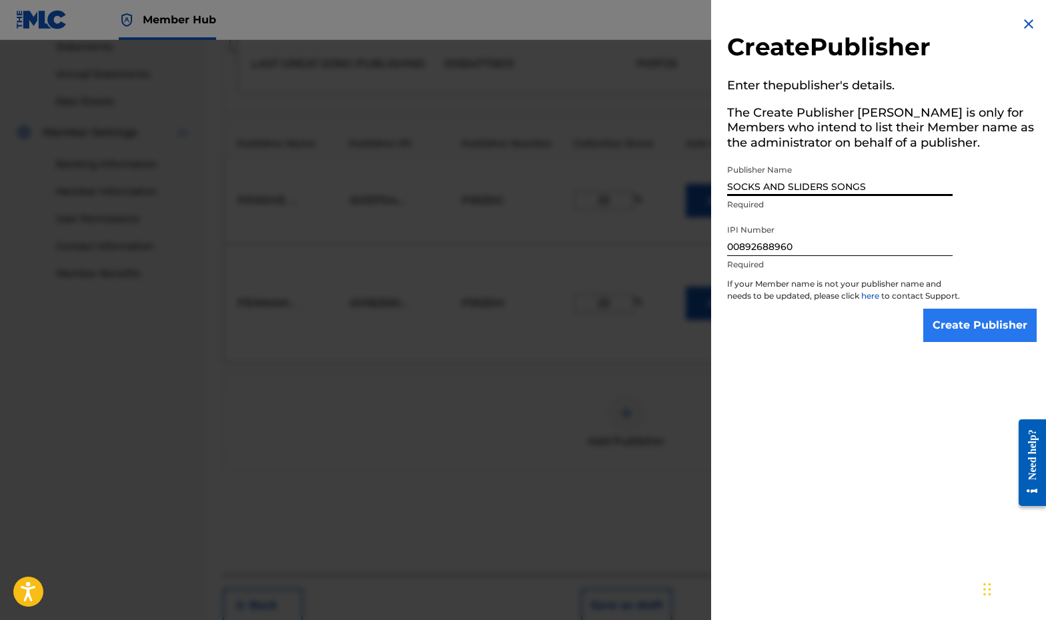
type input "SOCKS AND SLIDERS SONGS"
click at [664, 325] on input "Create Publisher" at bounding box center [979, 325] width 113 height 33
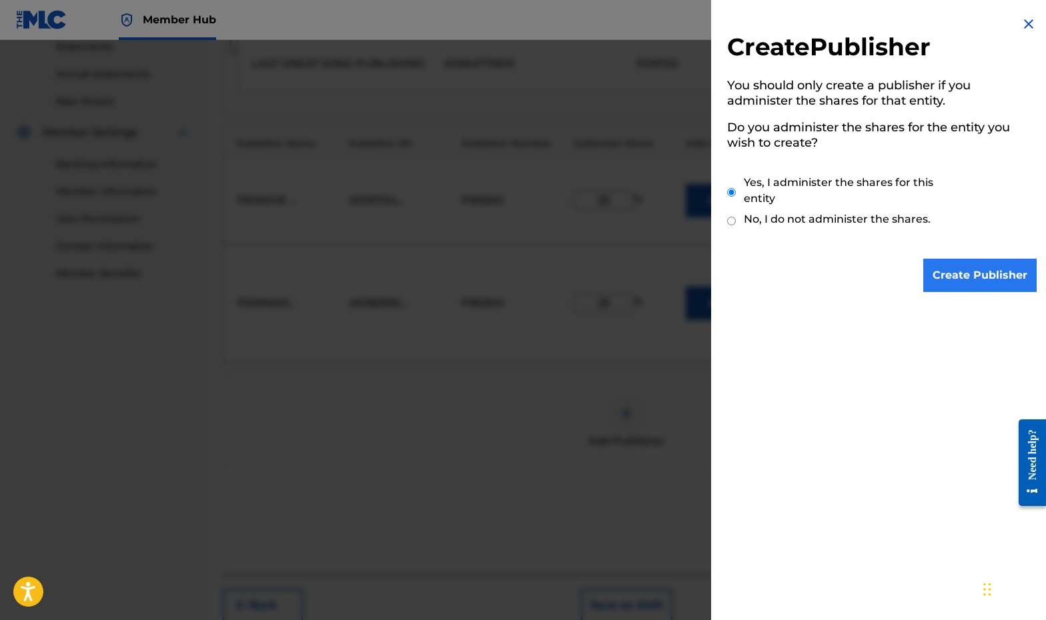
click at [664, 277] on input "Create Publisher" at bounding box center [979, 275] width 113 height 33
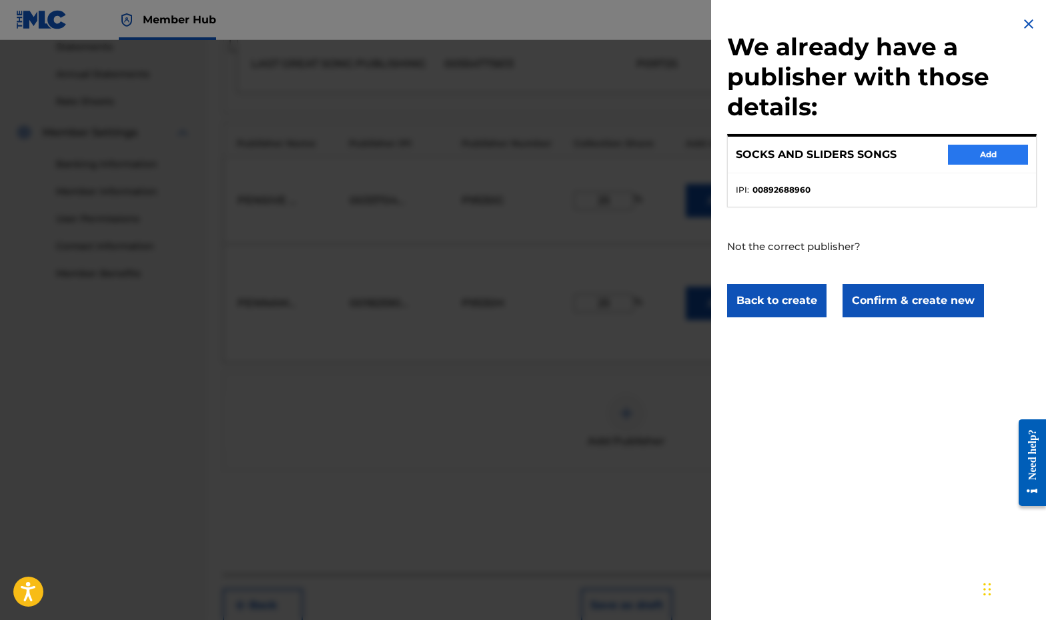
click at [664, 153] on button "Add" at bounding box center [988, 155] width 80 height 20
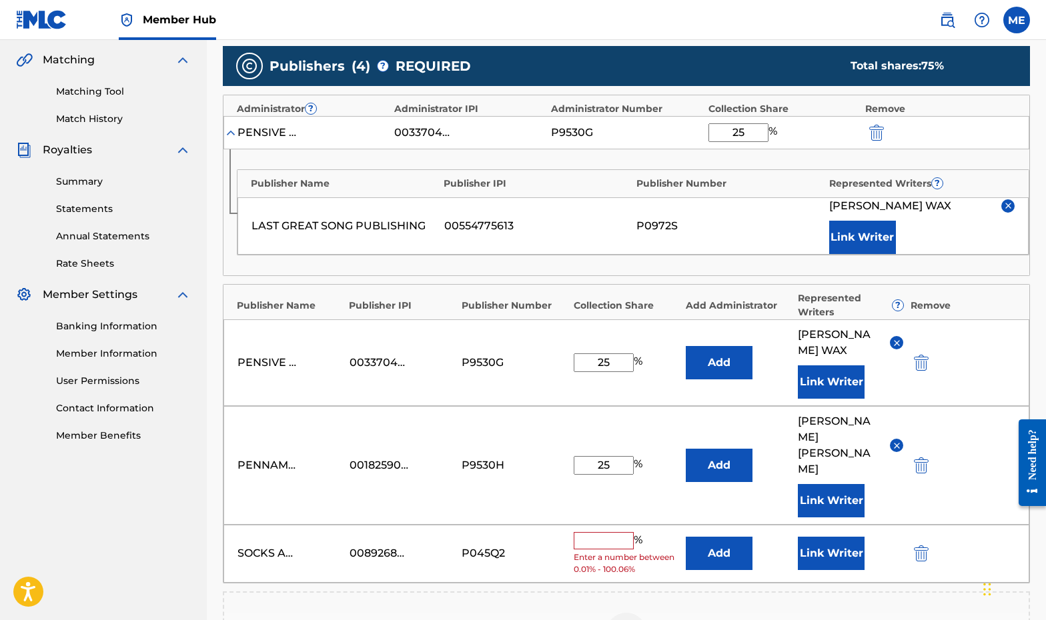
scroll to position [335, 0]
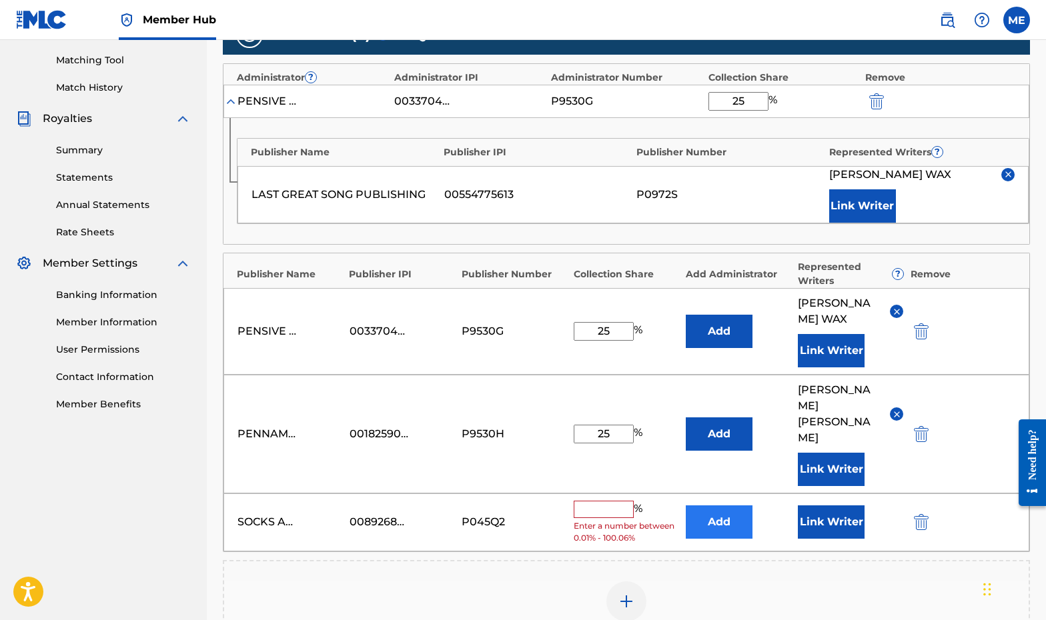
click at [664, 506] on button "Add" at bounding box center [719, 522] width 67 height 33
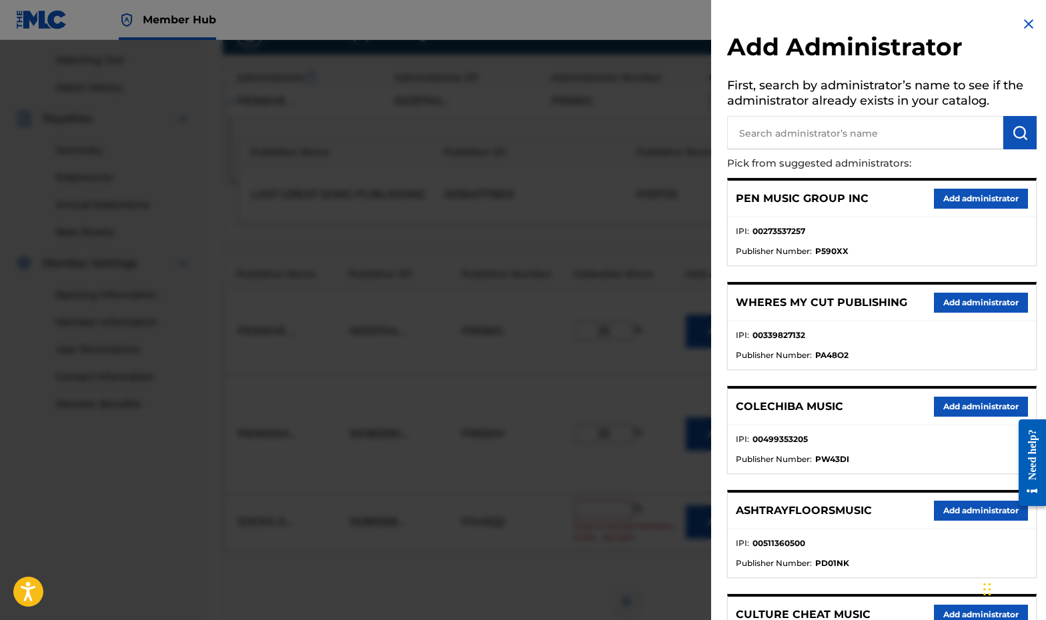
click at [664, 131] on input "text" at bounding box center [865, 132] width 276 height 33
type input "PENNAME"
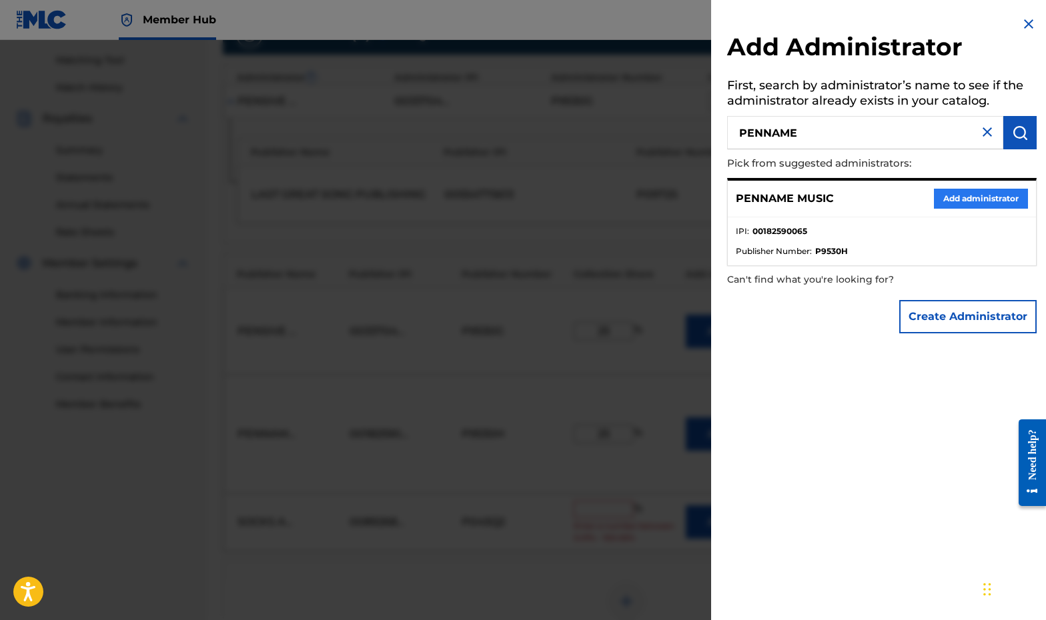
click at [664, 193] on button "Add administrator" at bounding box center [981, 199] width 94 height 20
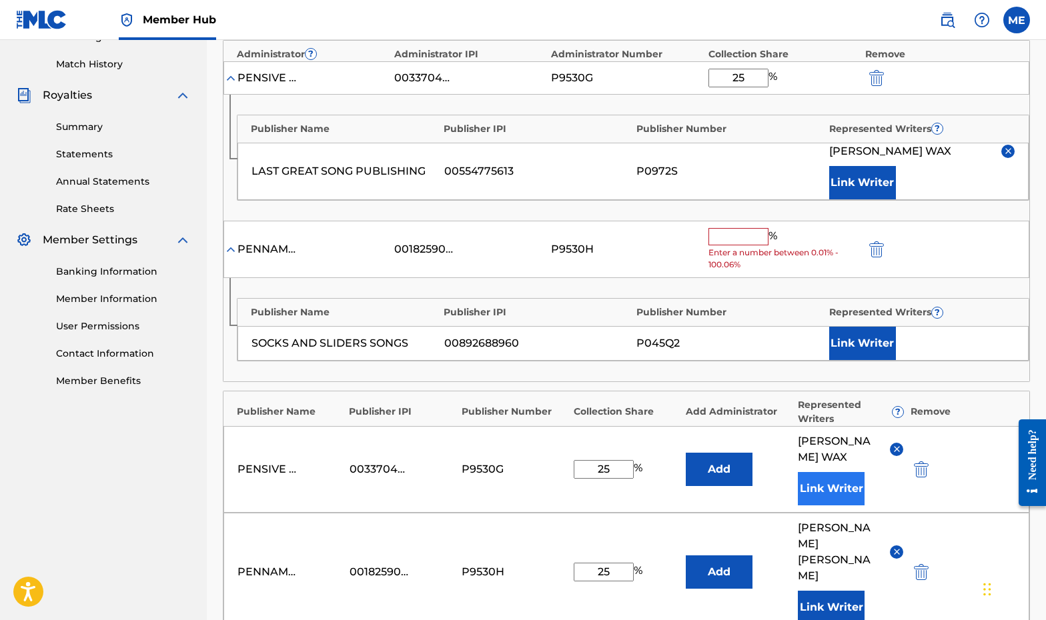
scroll to position [343, 0]
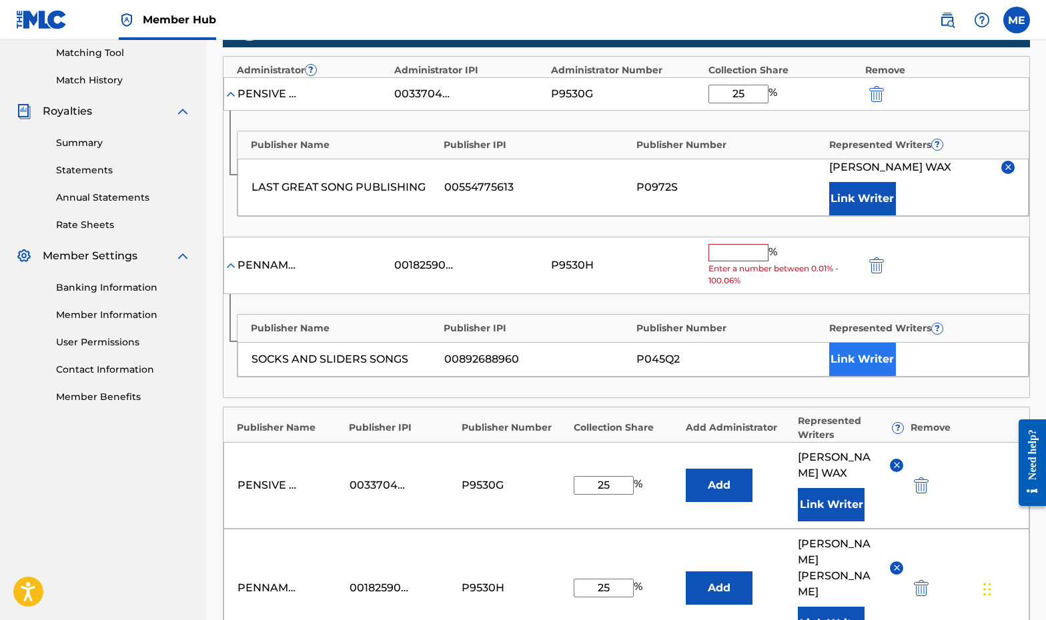
click at [664, 348] on button "Link Writer" at bounding box center [862, 359] width 67 height 33
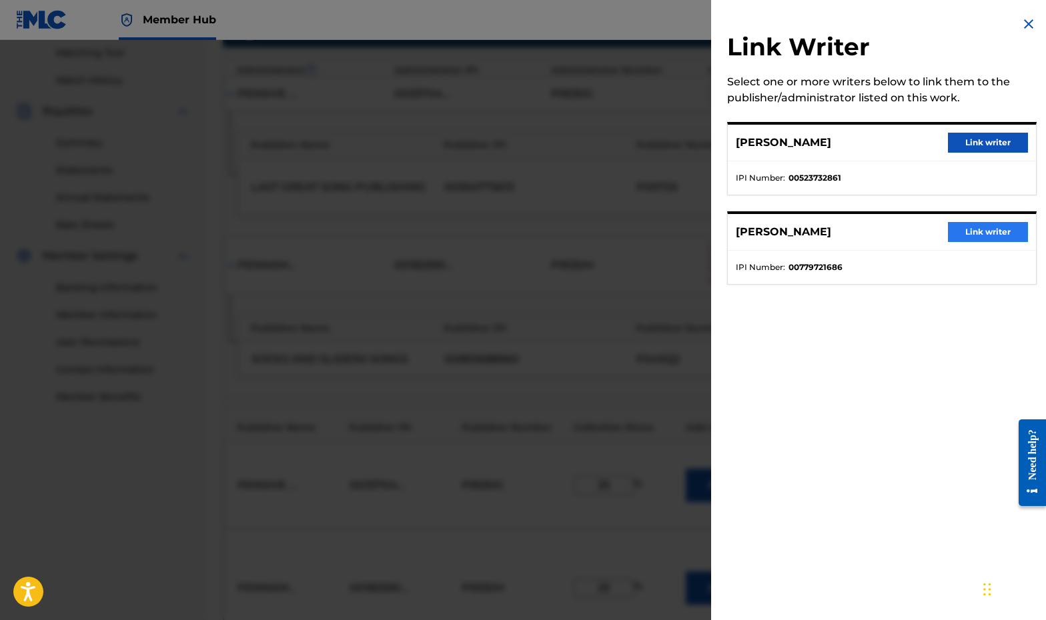
click at [664, 241] on button "Link writer" at bounding box center [988, 232] width 80 height 20
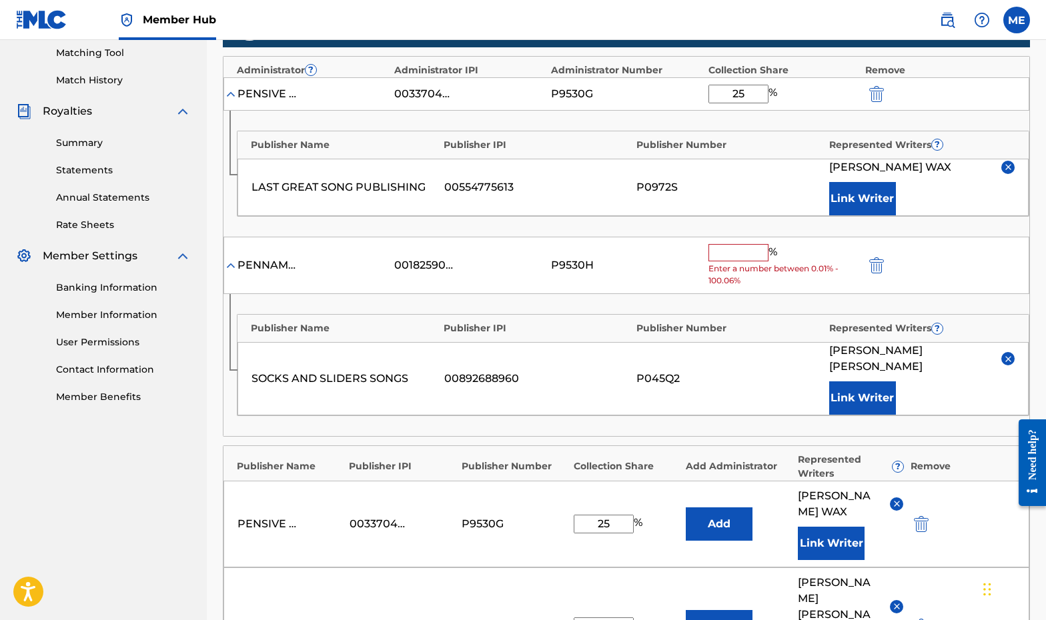
click at [664, 246] on input "text" at bounding box center [738, 252] width 60 height 17
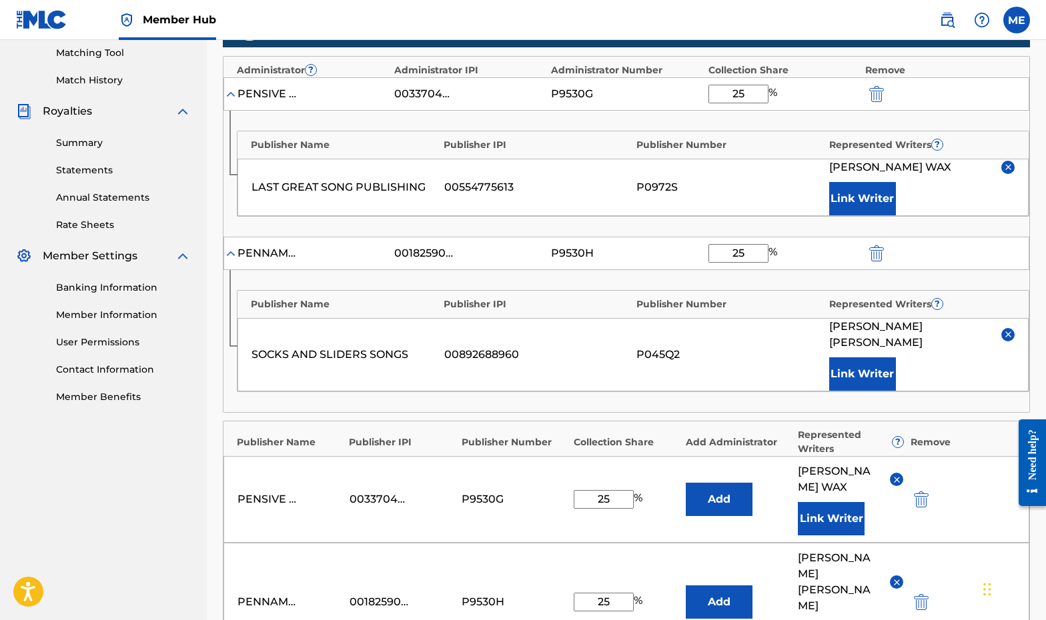
type input "25"
click at [664, 291] on div "Publisher Name Publisher IPI Publisher Number Represented Writers ?" at bounding box center [632, 301] width 791 height 21
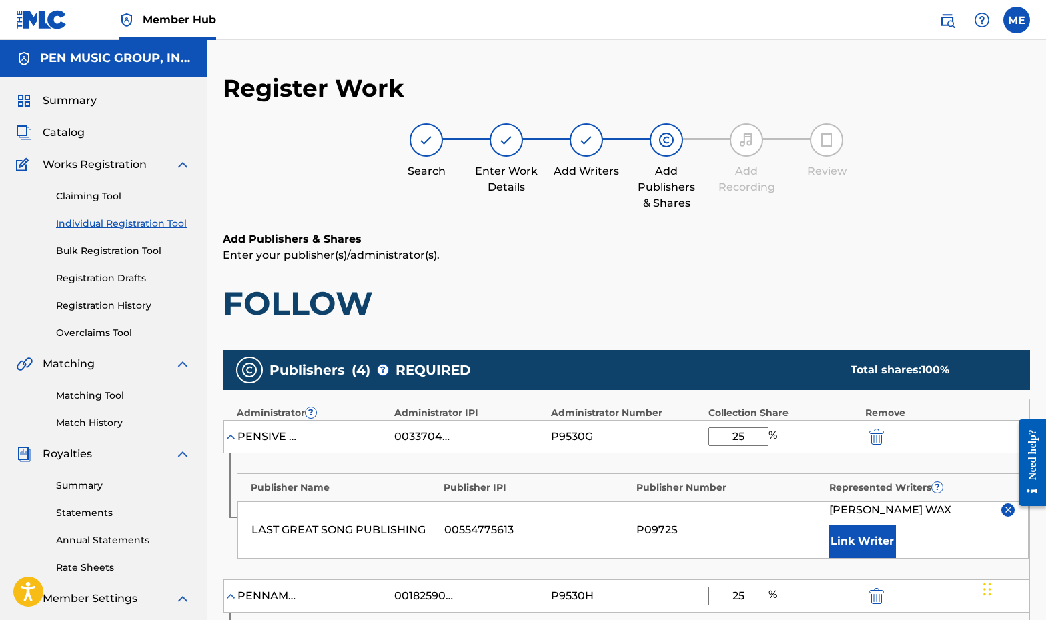
scroll to position [0, 0]
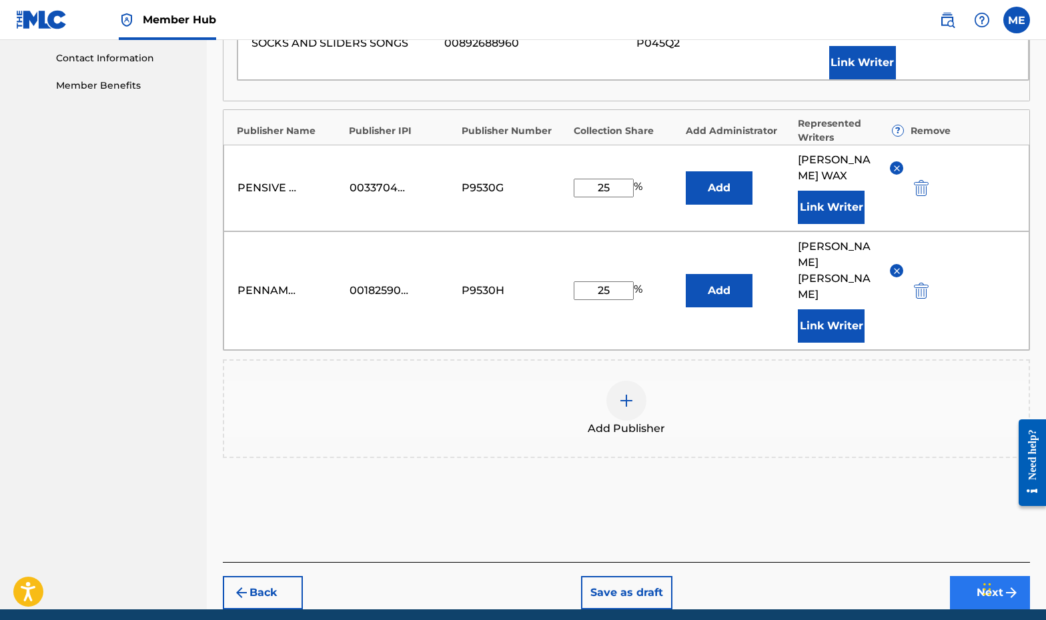
click at [664, 576] on button "Next" at bounding box center [990, 592] width 80 height 33
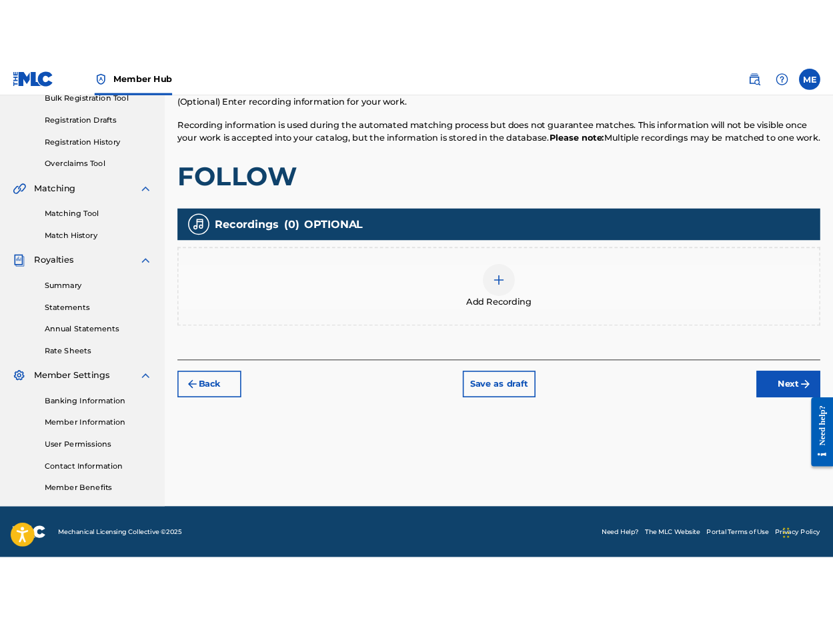
scroll to position [207, 0]
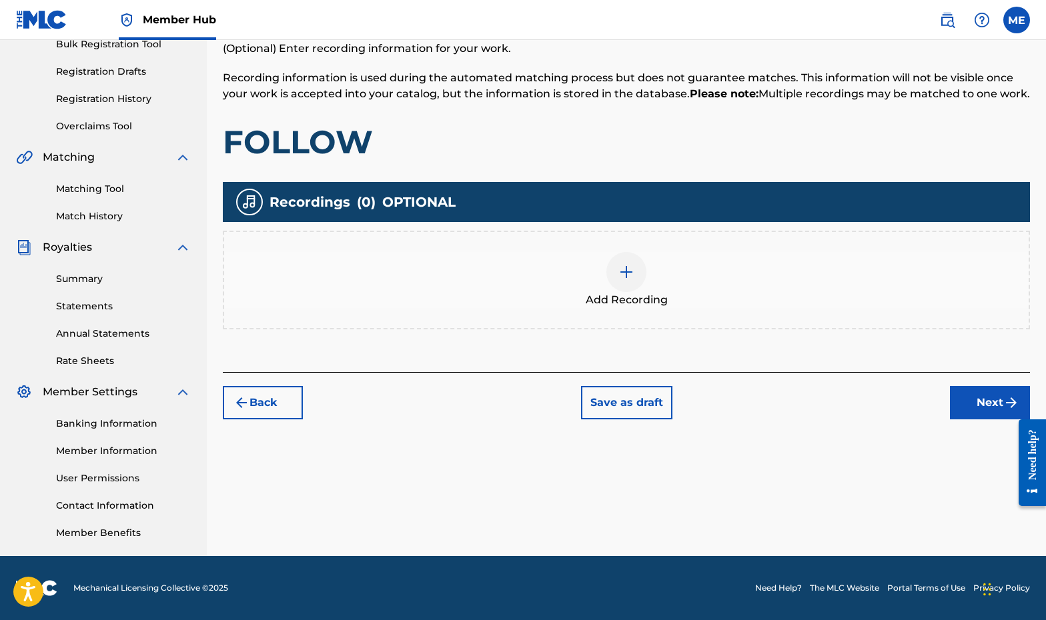
click at [664, 290] on div "Add Recording" at bounding box center [626, 280] width 804 height 56
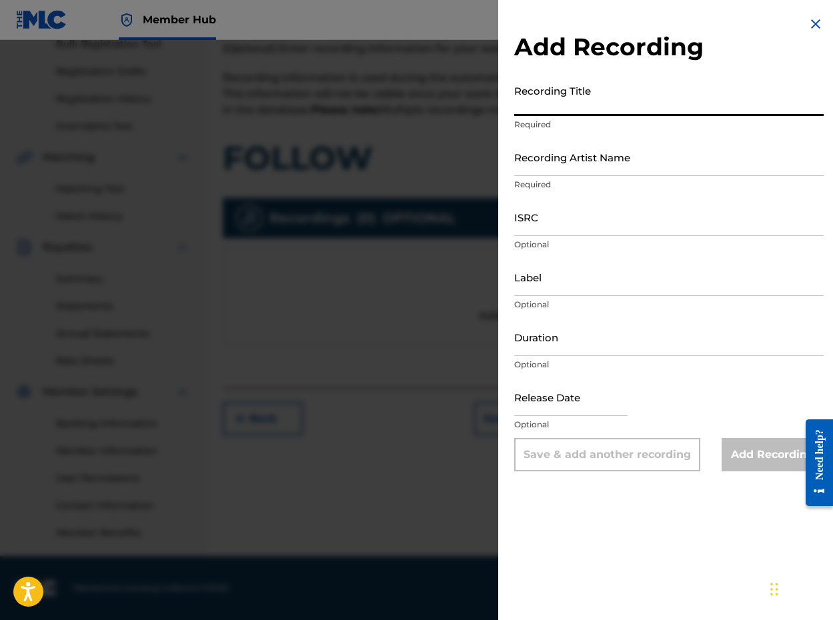
click at [661, 105] on input "Recording Title" at bounding box center [668, 97] width 309 height 38
type input "FOLLOW"
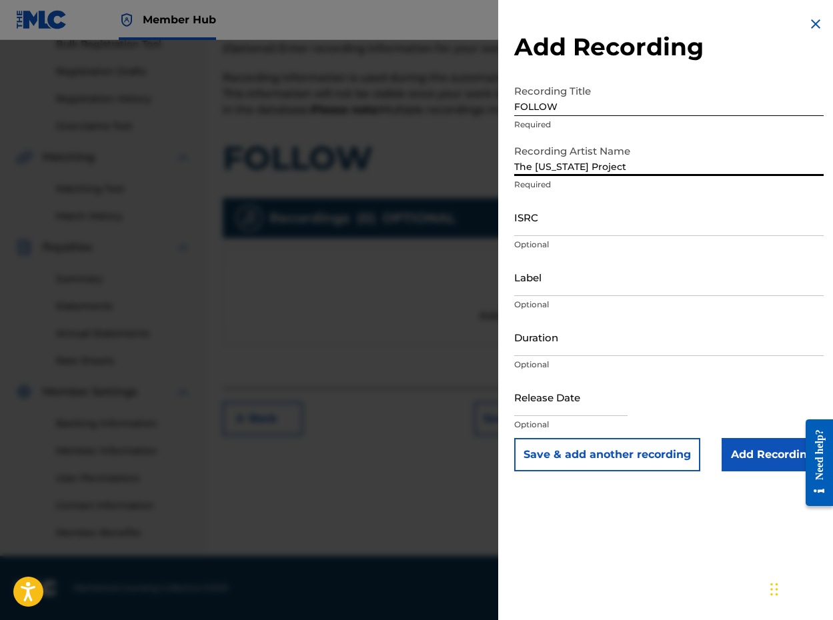
type input "The Wisconsin Project"
click at [664, 137] on div "Recording Title FOLLOW Required" at bounding box center [668, 108] width 309 height 60
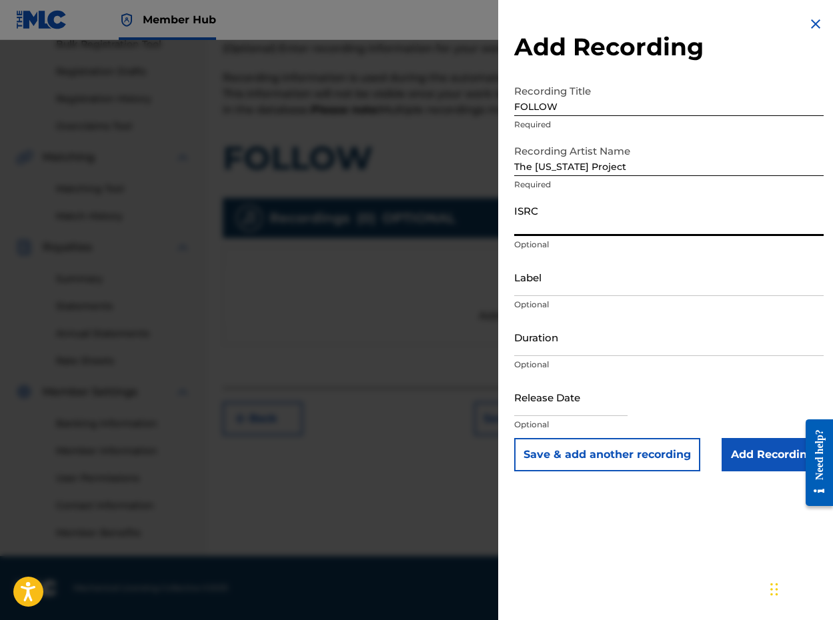
click at [552, 218] on input "ISRC" at bounding box center [668, 217] width 309 height 38
paste input "SE6XX2551519"
type input "SE6XX2551519"
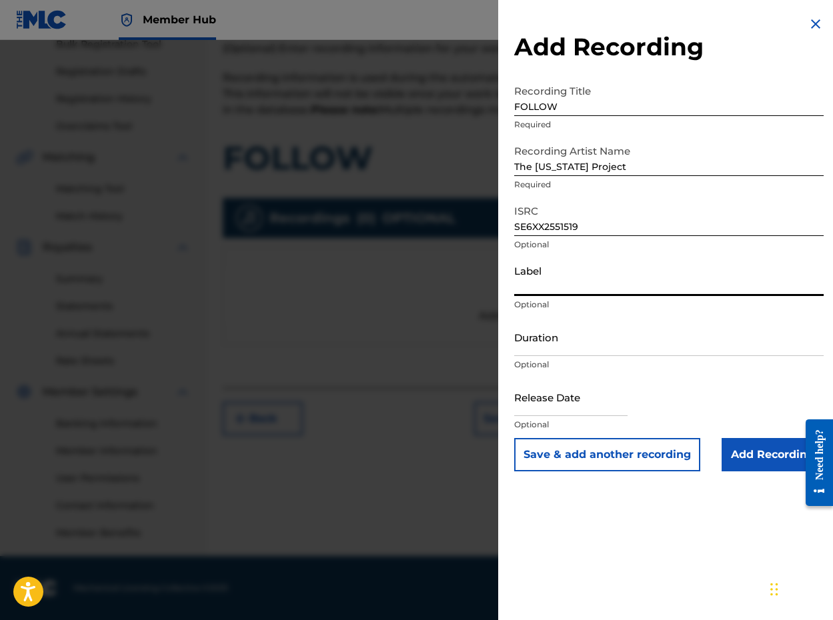
click at [536, 277] on input "Label" at bounding box center [668, 277] width 309 height 38
type input "TWP Records"
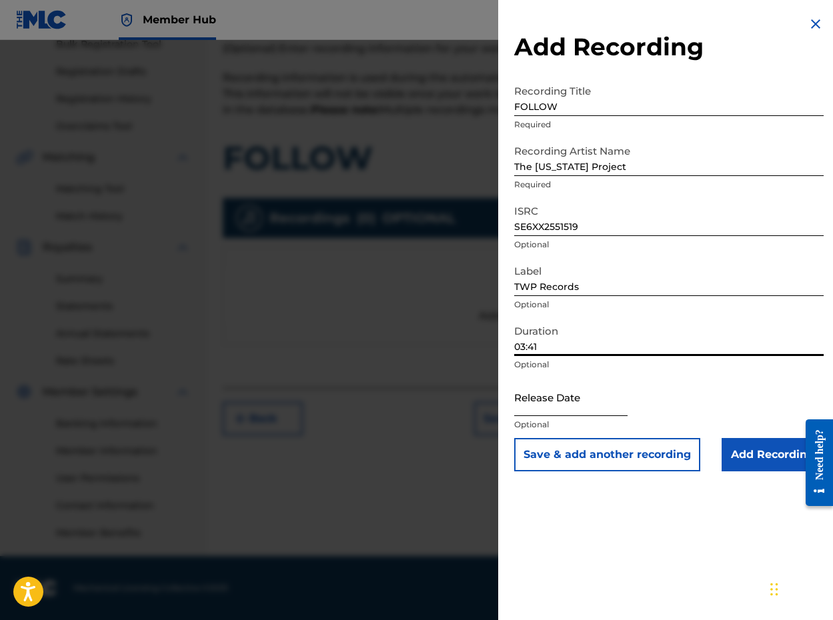
type input "03:41"
click at [558, 398] on input "text" at bounding box center [570, 397] width 113 height 38
select select "8"
select select "2025"
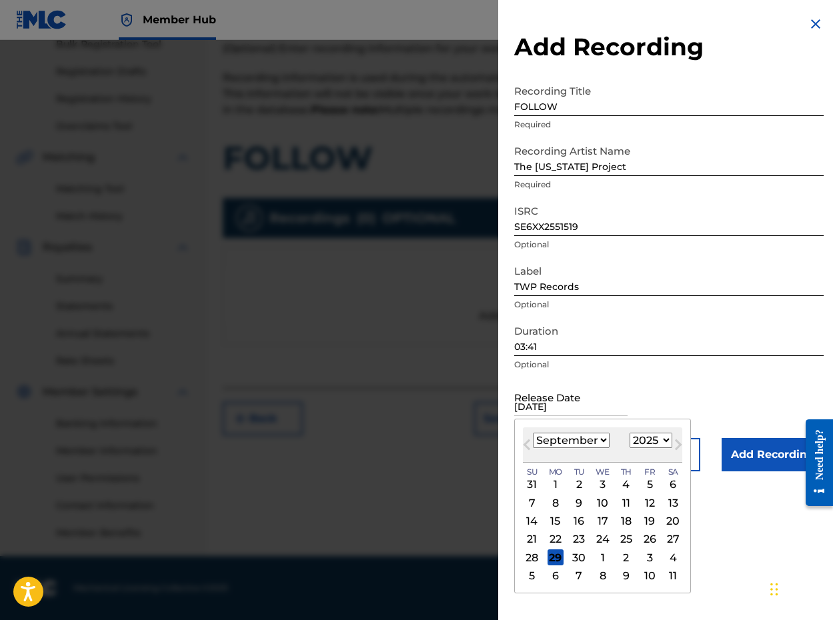
type input "07/01/2025"
select select "6"
click at [578, 483] on div "1" at bounding box center [579, 485] width 16 height 16
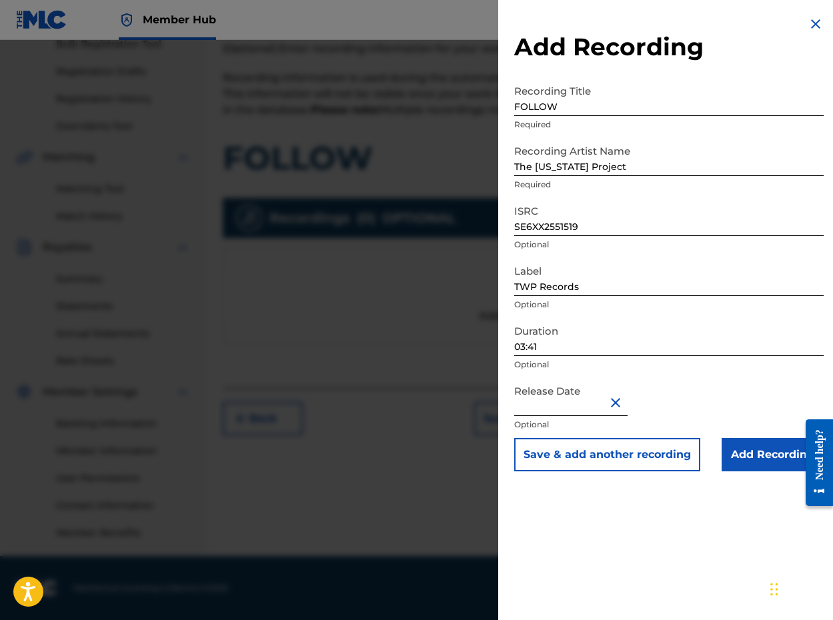
type input "July 1 2025"
click at [664, 449] on input "Add Recording" at bounding box center [773, 454] width 102 height 33
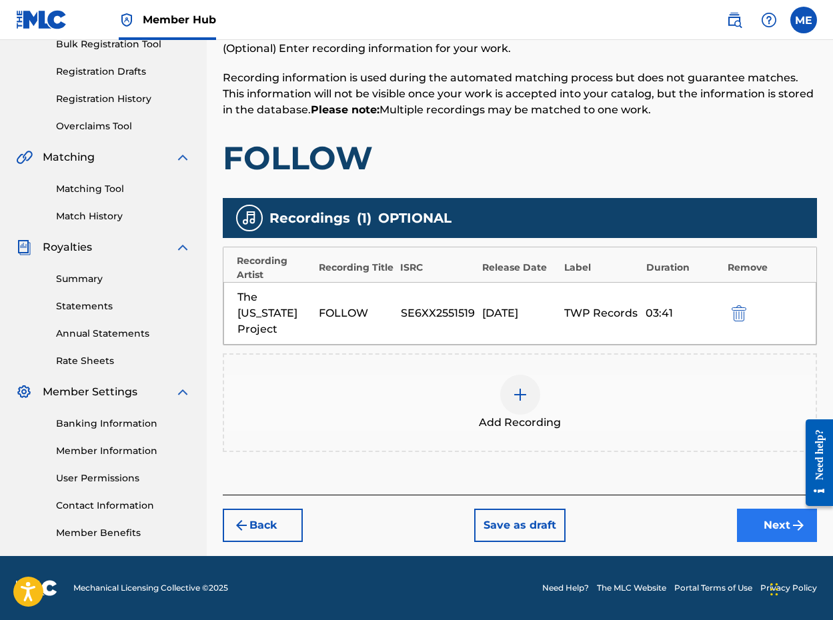
click at [664, 534] on button "Next" at bounding box center [777, 525] width 80 height 33
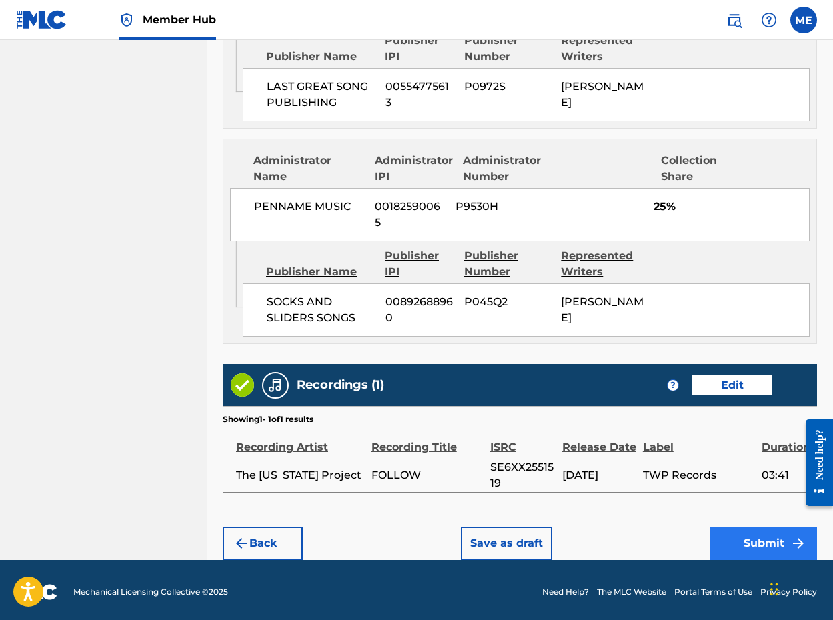
click at [664, 542] on button "Submit" at bounding box center [763, 543] width 107 height 33
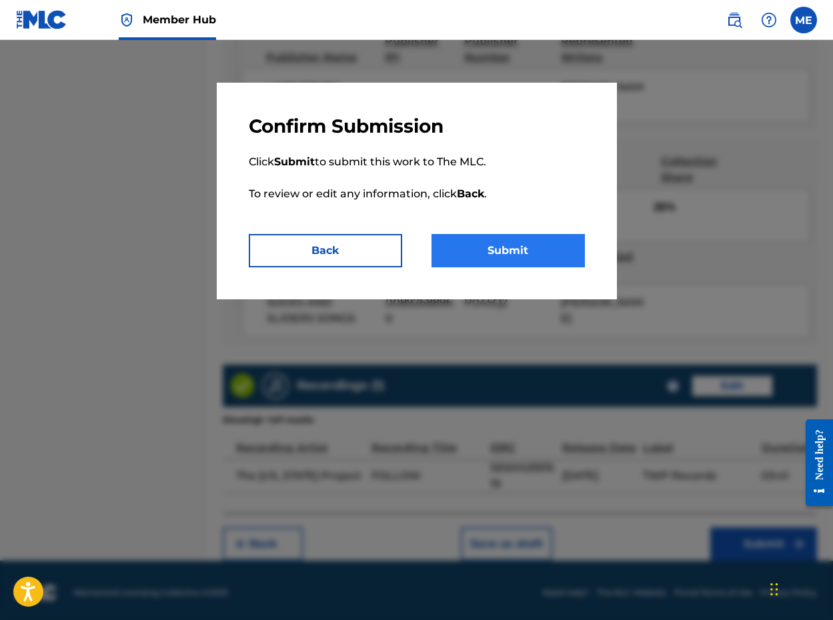
click at [531, 258] on button "Submit" at bounding box center [507, 250] width 153 height 33
